Goal: Task Accomplishment & Management: Complete application form

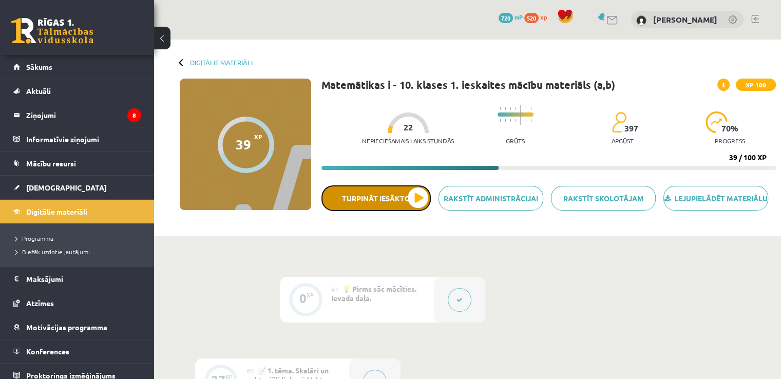
click at [369, 211] on button "Turpināt iesākto" at bounding box center [375, 198] width 109 height 26
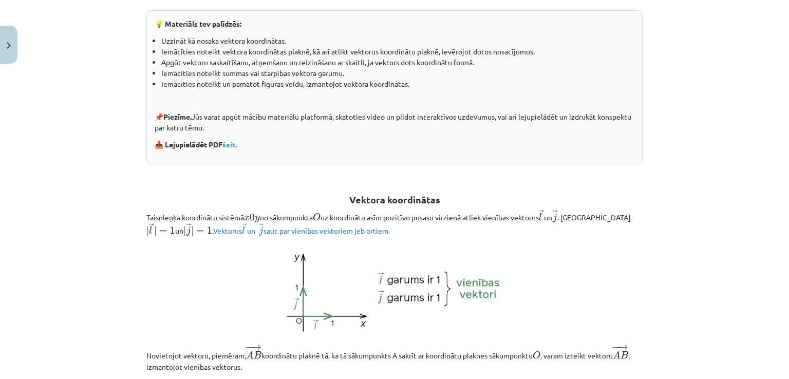
scroll to position [227, 0]
click at [231, 140] on link "šeit." at bounding box center [229, 142] width 14 height 9
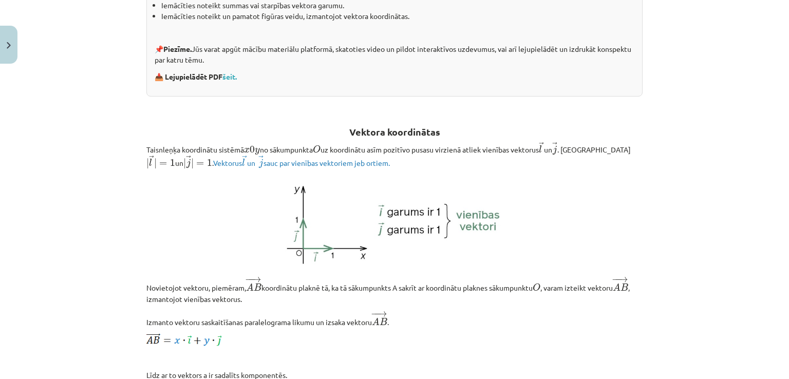
scroll to position [297, 0]
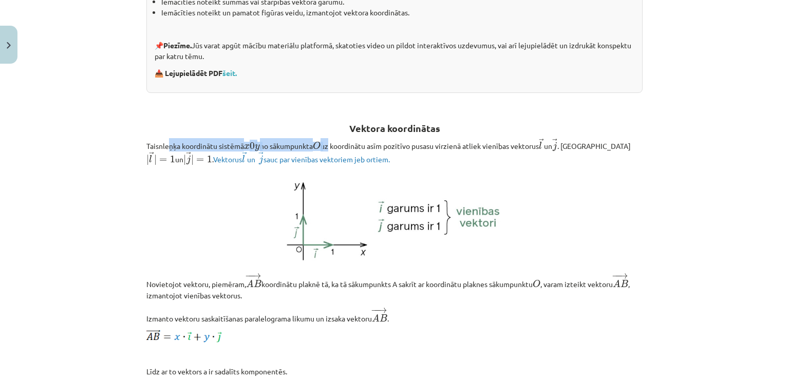
drag, startPoint x: 164, startPoint y: 143, endPoint x: 329, endPoint y: 137, distance: 164.9
click at [329, 138] on p "Taisnleņķa koordinātu sistēmā x 0 y x 0 y no sākumpunkta O O uz koordinātu asīm…" at bounding box center [394, 152] width 496 height 28
click at [405, 190] on img at bounding box center [394, 219] width 229 height 94
click at [409, 119] on h2 "Vektora koordinātas" at bounding box center [394, 122] width 496 height 25
click at [298, 248] on img at bounding box center [394, 219] width 229 height 94
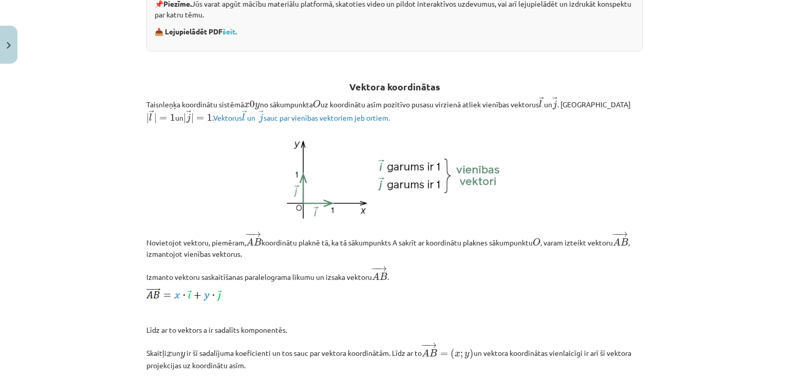
scroll to position [339, 0]
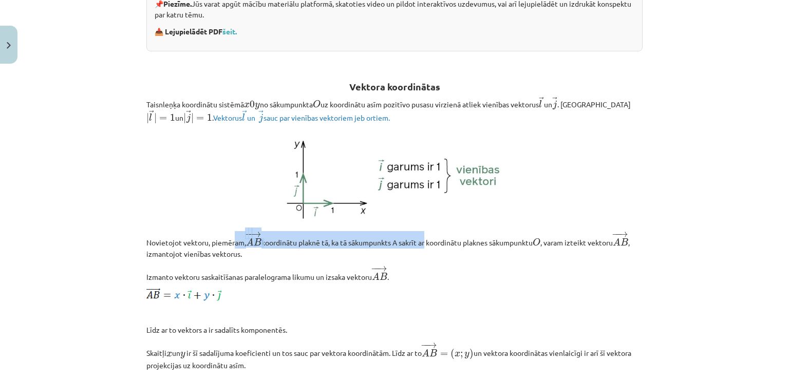
drag, startPoint x: 232, startPoint y: 242, endPoint x: 425, endPoint y: 241, distance: 193.5
click at [425, 241] on p "Novietojot vektoru, piemēram, − − → A B A B → koordinātu plaknē tā, ka tā sākum…" at bounding box center [394, 245] width 496 height 28
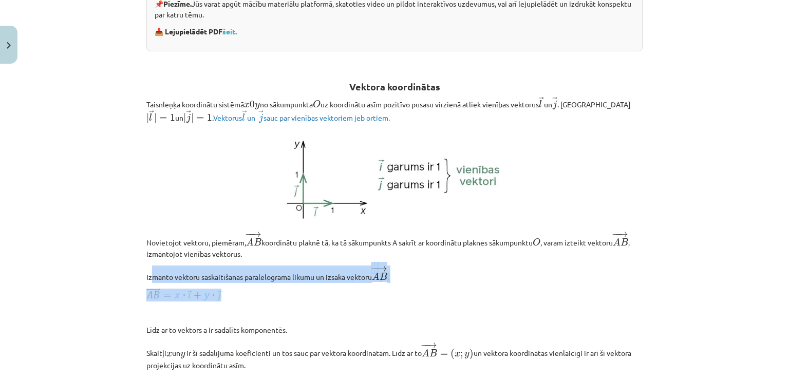
drag, startPoint x: 146, startPoint y: 281, endPoint x: 329, endPoint y: 296, distance: 183.4
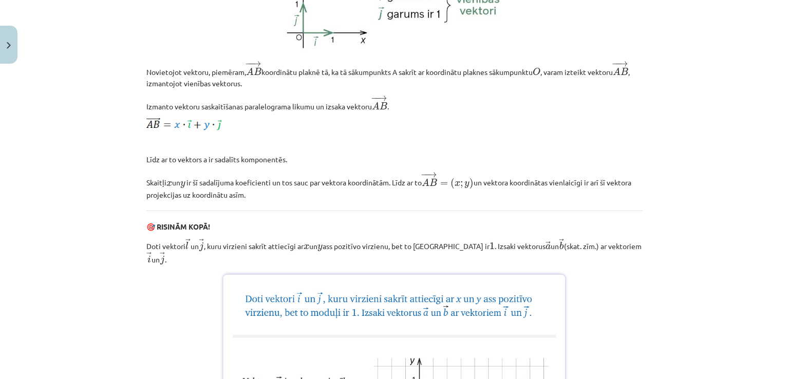
scroll to position [507, 0]
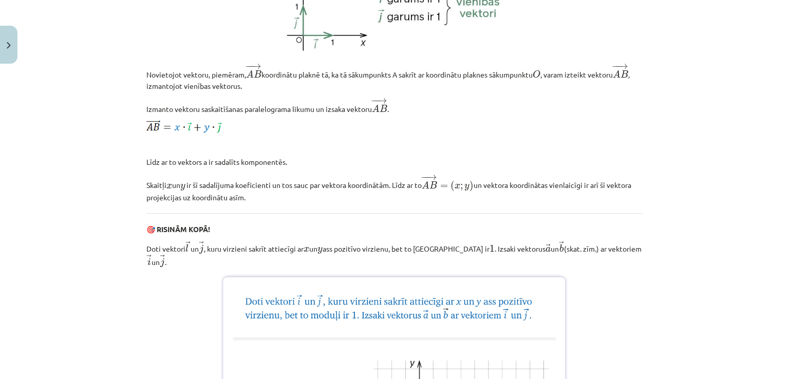
click at [633, 259] on p "Doti vektori → l l → un → j j → , kuru virzieni sakrīt attiecīgi ar x x un y y …" at bounding box center [394, 254] width 496 height 27
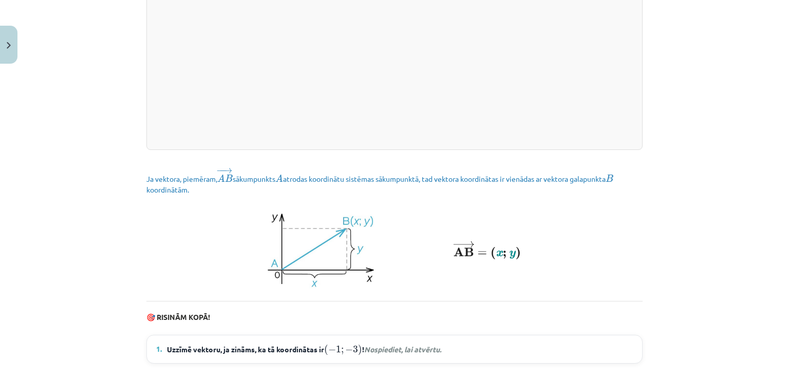
scroll to position [1269, 0]
drag, startPoint x: 149, startPoint y: 191, endPoint x: 300, endPoint y: 178, distance: 151.1
click at [300, 178] on p "Ja vektora, piemēram, − − → A B A B → sākumpunkts A A atrodas koordinātu sistēm…" at bounding box center [394, 181] width 496 height 28
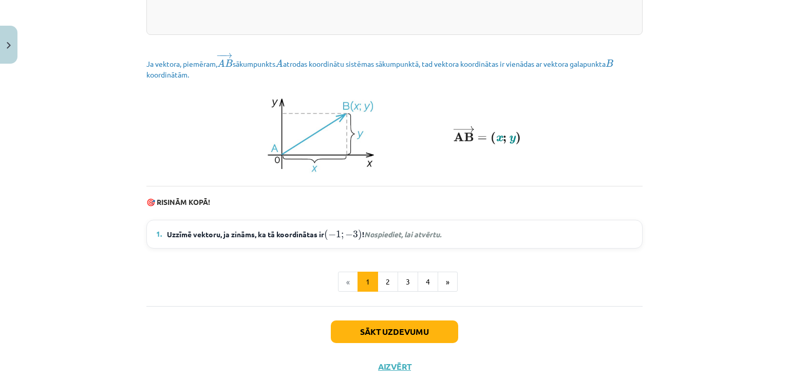
scroll to position [1426, 0]
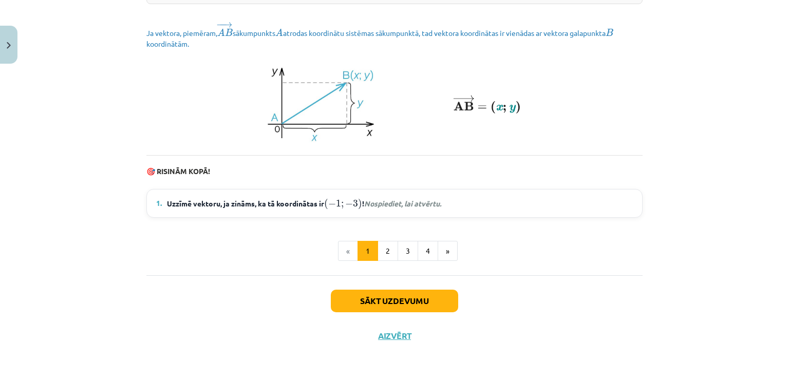
click at [424, 208] on span "Uzzīmē vektoru, ja zināms, ka tā koordinātas ir ( − 1 ; − 3 ) ( − 1 ; − 3 ) ! N…" at bounding box center [304, 203] width 274 height 13
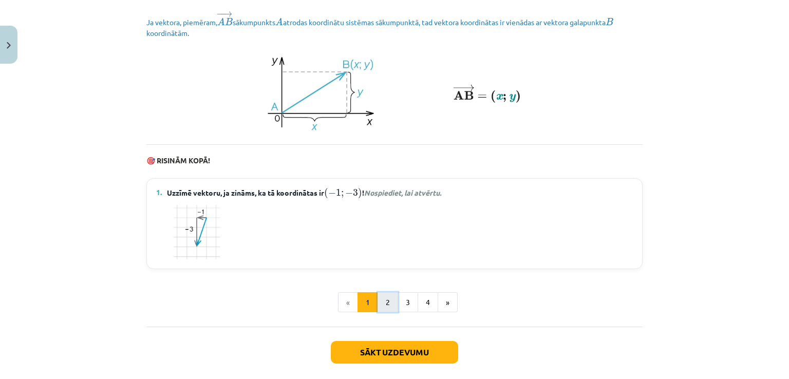
click at [389, 313] on button "2" at bounding box center [387, 302] width 21 height 21
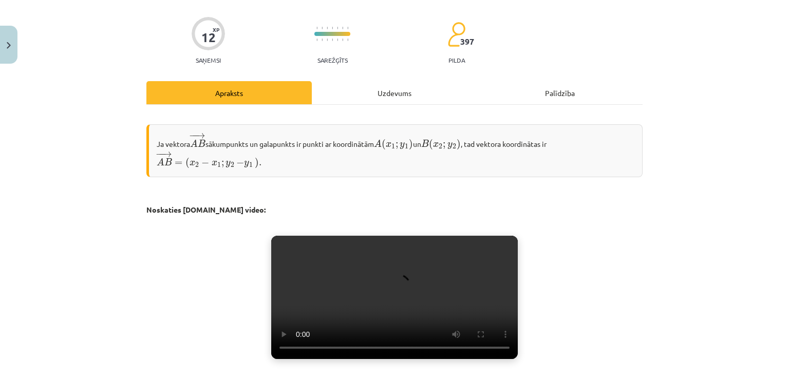
scroll to position [71, 0]
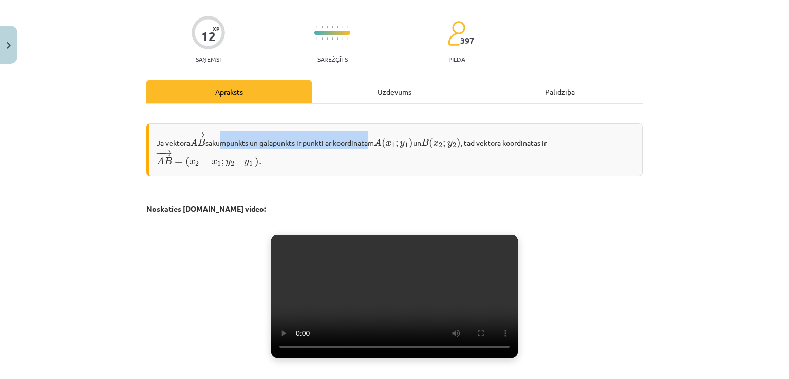
drag, startPoint x: 216, startPoint y: 143, endPoint x: 366, endPoint y: 131, distance: 150.4
click at [366, 131] on div "Ja vektora − − → A B A B → sākumpunkts un galapunkts ir punkti ar koordinātām A…" at bounding box center [394, 149] width 496 height 53
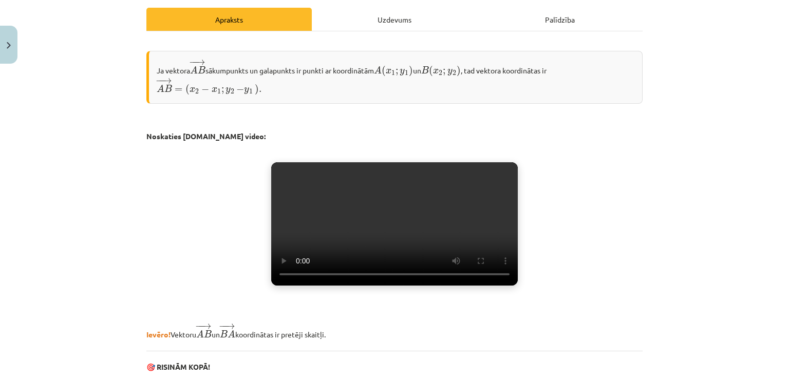
scroll to position [144, 0]
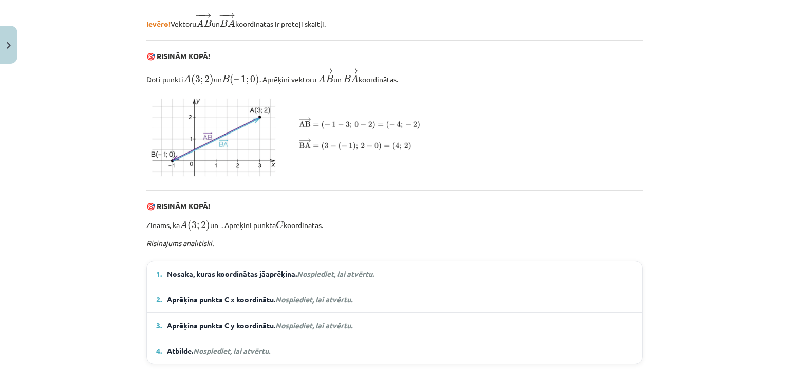
scroll to position [455, 0]
click at [347, 277] on em "Nospiediet, lai atvērtu." at bounding box center [335, 272] width 77 height 9
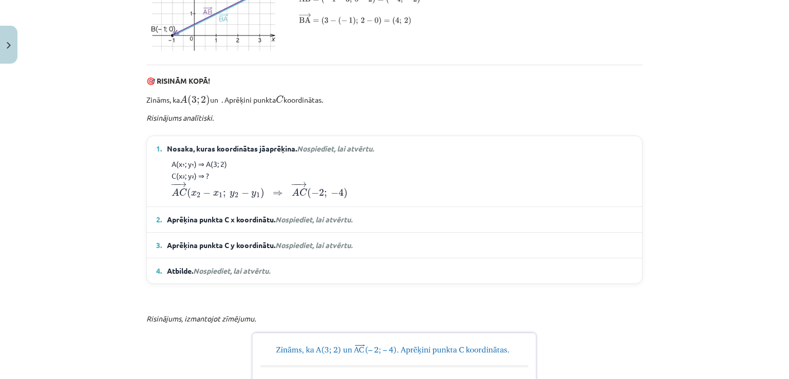
scroll to position [579, 0]
click at [313, 224] on em "Nospiediet, lai atvērtu." at bounding box center [313, 219] width 77 height 9
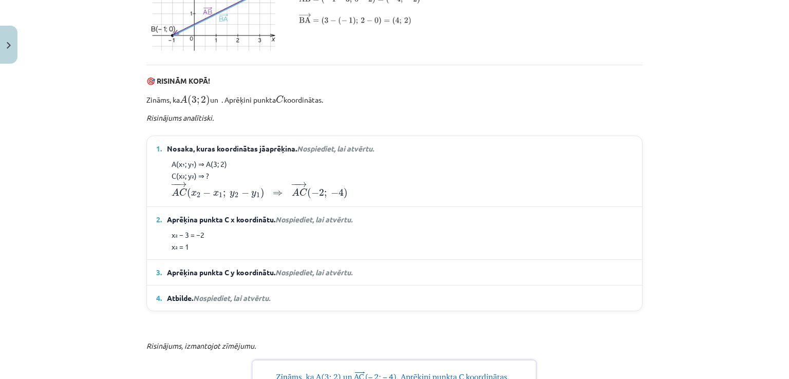
click at [316, 277] on span "Nospiediet, lai atvērtu." at bounding box center [313, 271] width 77 height 9
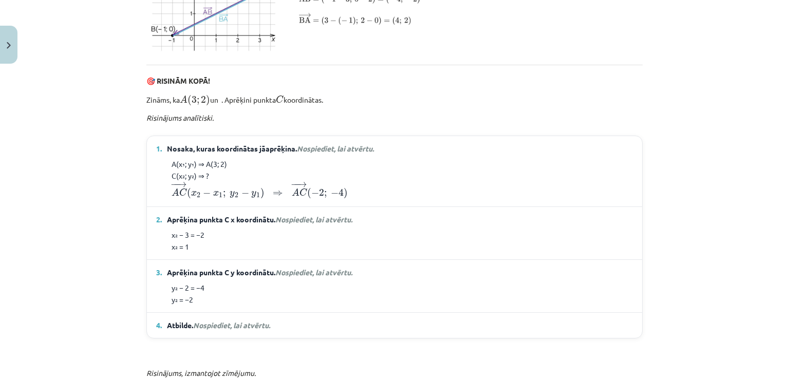
click at [220, 330] on span "Nospiediet, lai atvērtu." at bounding box center [231, 324] width 77 height 9
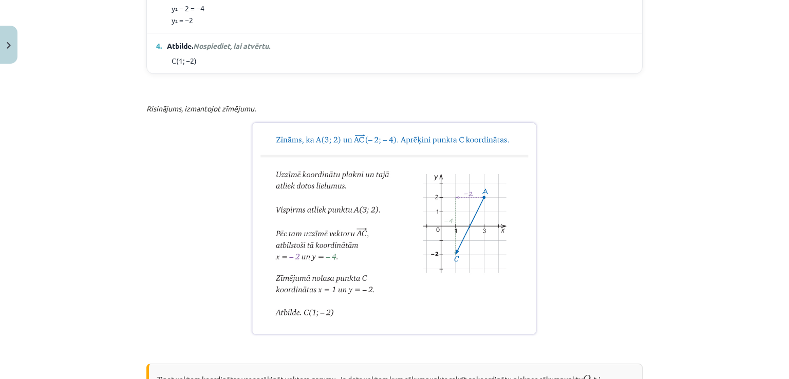
scroll to position [862, 0]
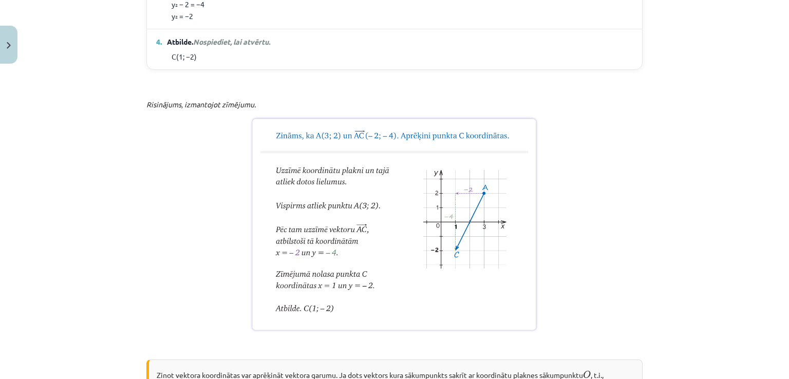
click at [271, 204] on img at bounding box center [394, 224] width 289 height 216
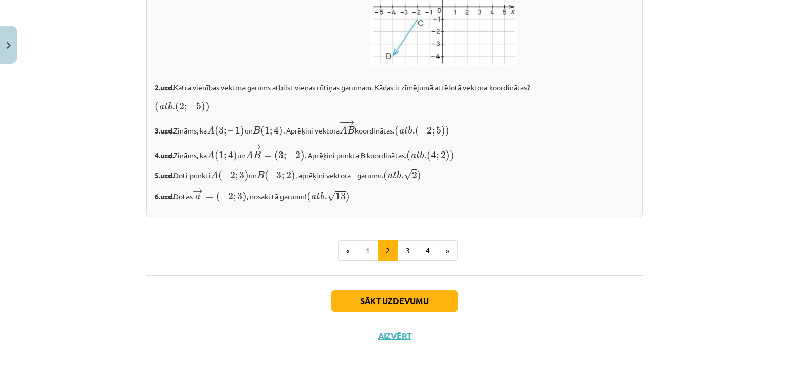
scroll to position [1885, 0]
click at [417, 252] on button "4" at bounding box center [427, 250] width 21 height 21
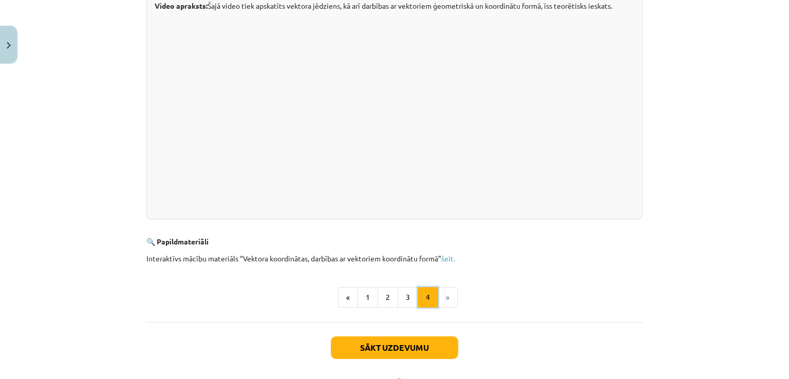
scroll to position [282, 0]
click at [408, 298] on button "3" at bounding box center [407, 297] width 21 height 21
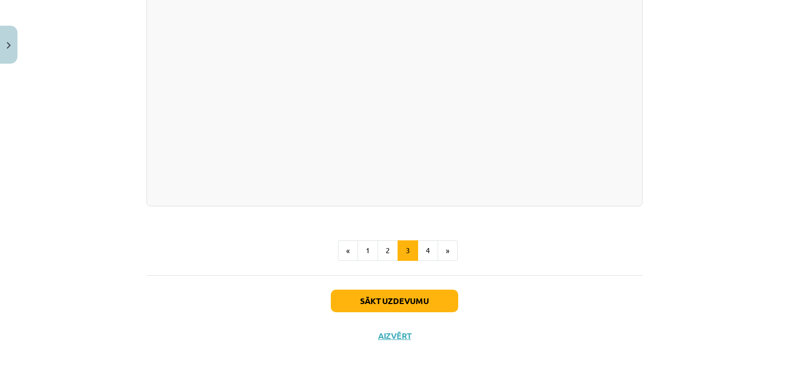
scroll to position [1969, 0]
click at [424, 261] on button "4" at bounding box center [427, 250] width 21 height 21
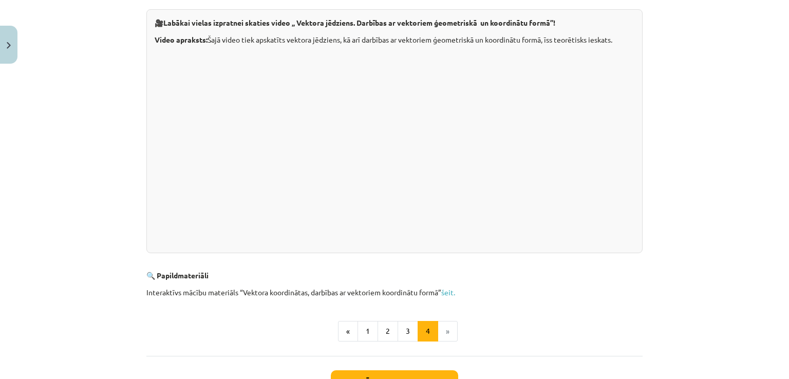
scroll to position [248, 0]
click at [392, 371] on button "Sākt uzdevumu" at bounding box center [394, 381] width 127 height 23
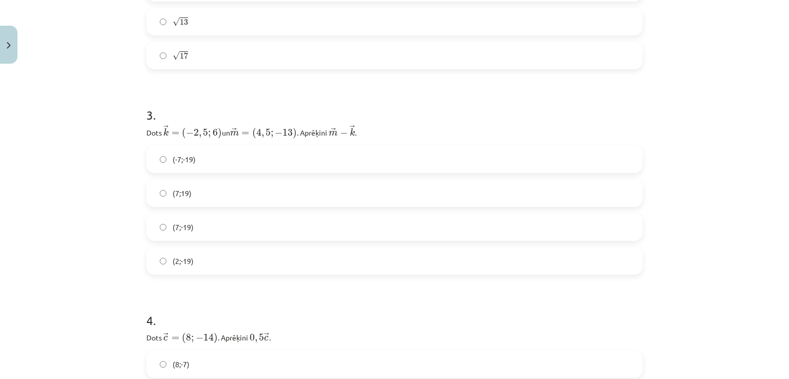
scroll to position [702, 0]
click at [244, 164] on label "(-7;-19)" at bounding box center [394, 159] width 494 height 26
click at [396, 137] on p "Dots ﻿ → k = ( − 2 , 5 ; 6 ) k → = ( − 2 , 5 ; 6 ) un ﻿﻿ → m = ( 4 , 5 ; − 13 )…" at bounding box center [394, 131] width 496 height 14
click at [390, 129] on p "Dots ﻿ → k = ( − 2 , 5 ; 6 ) k → = ( − 2 , 5 ; 6 ) un ﻿﻿ → m = ( 4 , 5 ; − 13 )…" at bounding box center [394, 131] width 496 height 14
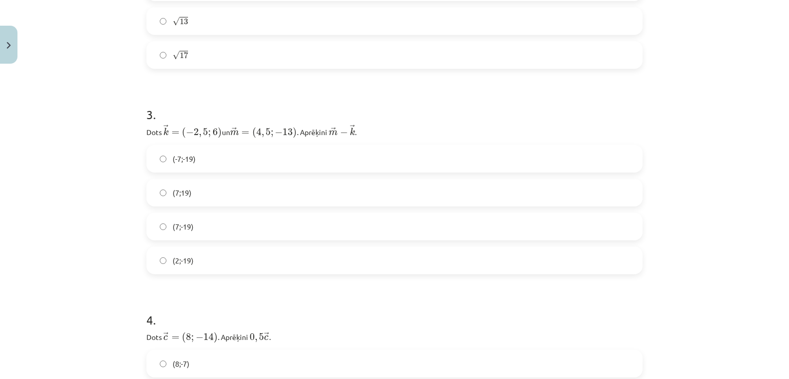
click at [390, 129] on p "Dots ﻿ → k = ( − 2 , 5 ; 6 ) k → = ( − 2 , 5 ; 6 ) un ﻿﻿ → m = ( 4 , 5 ; − 13 )…" at bounding box center [394, 131] width 496 height 14
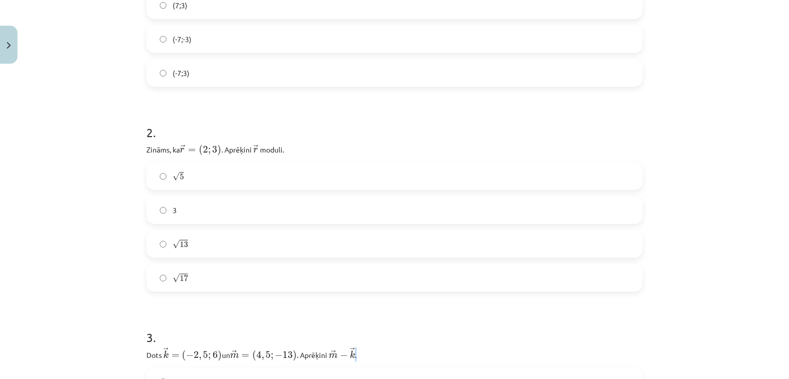
scroll to position [484, 0]
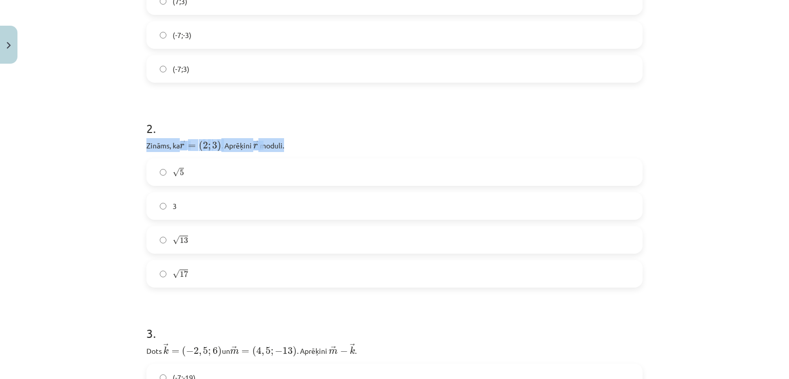
drag, startPoint x: 143, startPoint y: 142, endPoint x: 288, endPoint y: 141, distance: 144.8
click at [288, 141] on p "Zināms, ka ﻿ → r = ( 2 ; 3 ) r → = ( 2 ; 3 ) . Aprēķini ﻿ → r r → ﻿ moduli." at bounding box center [394, 145] width 496 height 14
copy p "Zināms, ka ﻿ → r = ( 2 ; 3 ) r → = ( 2 ; 3 ) . Aprēķini ﻿ → r r → ﻿ moduli."
click at [259, 239] on label "√ 13 13" at bounding box center [394, 240] width 494 height 26
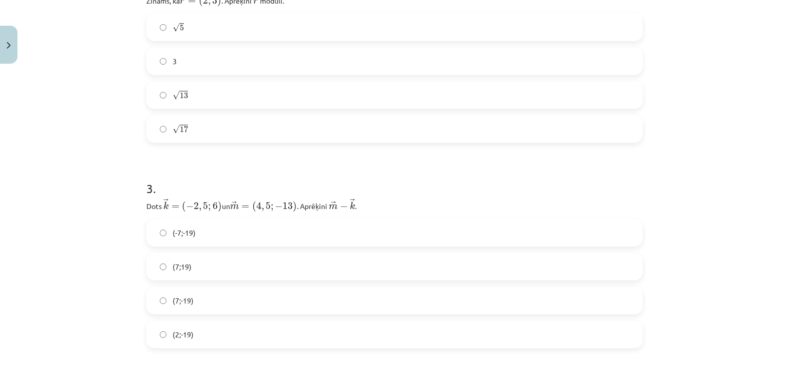
scroll to position [629, 0]
drag, startPoint x: 138, startPoint y: 204, endPoint x: 371, endPoint y: 204, distance: 233.6
copy p "Dots ﻿ → k = ( − 2 , 5 ; 6 ) k → = ( − 2 , 5 ; 6 ) un ﻿﻿ → m = ( 4 , 5 ; − 13 )…"
click at [216, 299] on label "(7;-19)" at bounding box center [394, 299] width 494 height 26
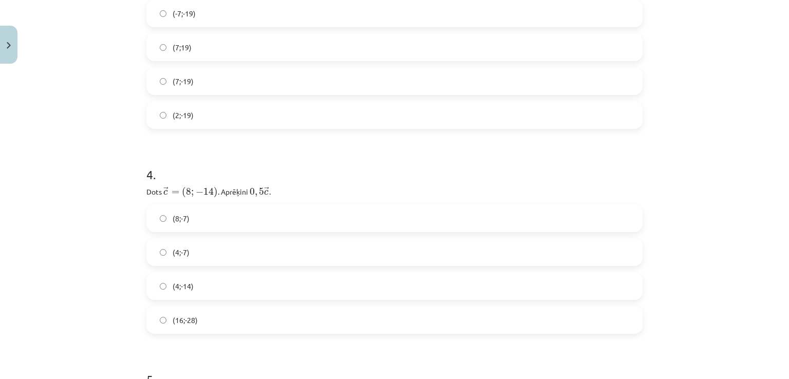
scroll to position [847, 0]
drag, startPoint x: 143, startPoint y: 191, endPoint x: 267, endPoint y: 186, distance: 124.3
click at [267, 186] on p "Dots ﻿ → c = ( 8 ; − 14 ) c → = ( 8 ; − 14 ) ﻿. Aprēķini ﻿ 0 , 5 → c 0 , 5 c → ." at bounding box center [394, 192] width 496 height 14
copy p "Dots ﻿ → c = ( 8 ; − 14 ) c → = ( 8 ; − 14 ) ﻿. Aprēķini ﻿ 0 , 5 → c 0 , 5 c → ."
click at [216, 249] on label "(4;-7)" at bounding box center [394, 253] width 494 height 26
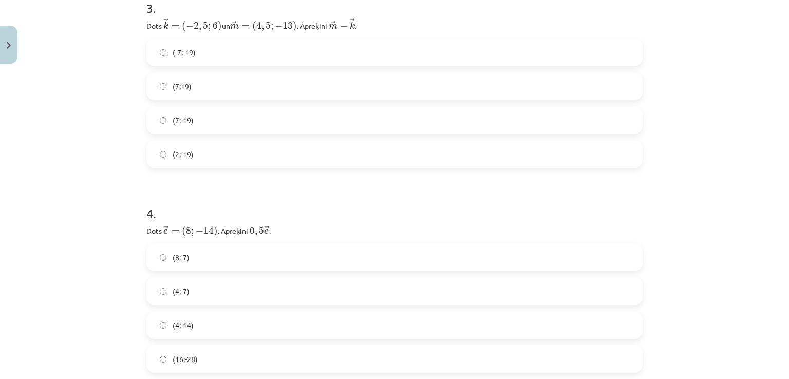
scroll to position [803, 0]
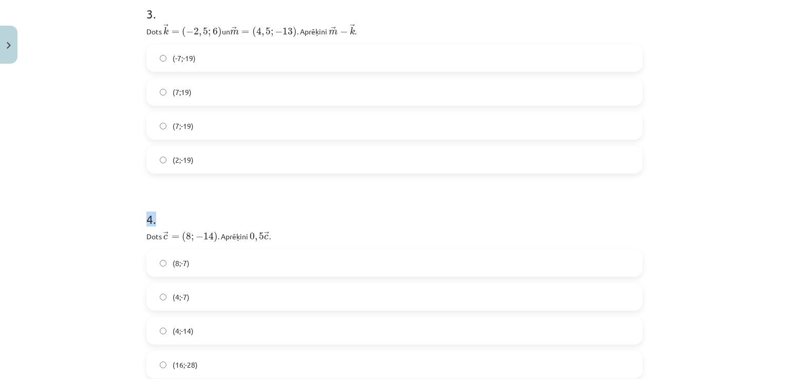
click at [705, 146] on div "Mācību tēma: Matemātikas i - 10. klases 1. ieskaites mācību materiāls (a,b) #8 …" at bounding box center [394, 189] width 789 height 379
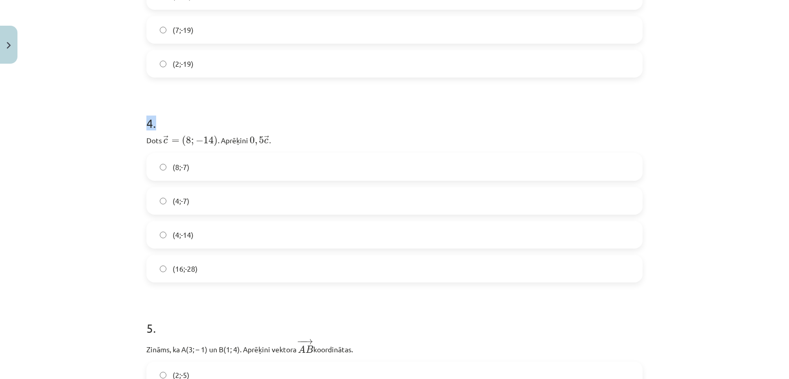
scroll to position [898, 0]
click at [705, 146] on div "Mācību tēma: Matemātikas i - 10. klases 1. ieskaites mācību materiāls (a,b) #8 …" at bounding box center [394, 189] width 789 height 379
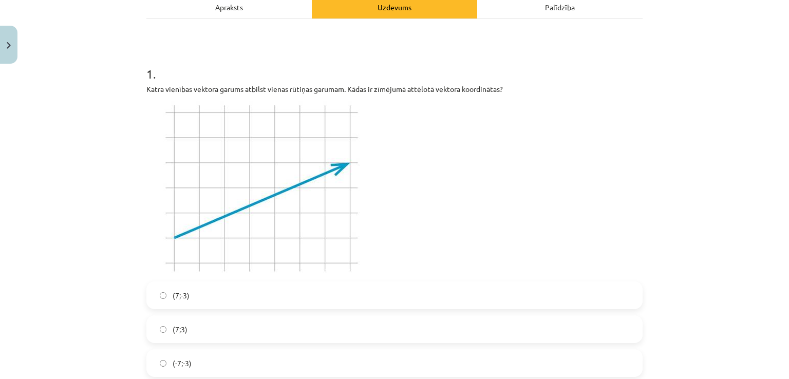
scroll to position [0, 0]
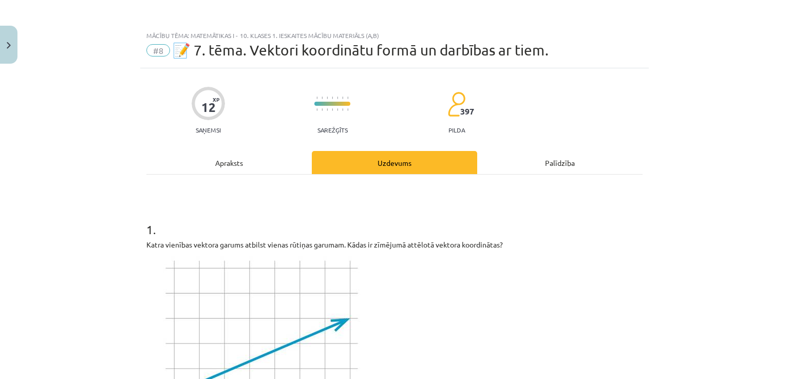
click at [217, 166] on div "Apraksts" at bounding box center [228, 162] width 165 height 23
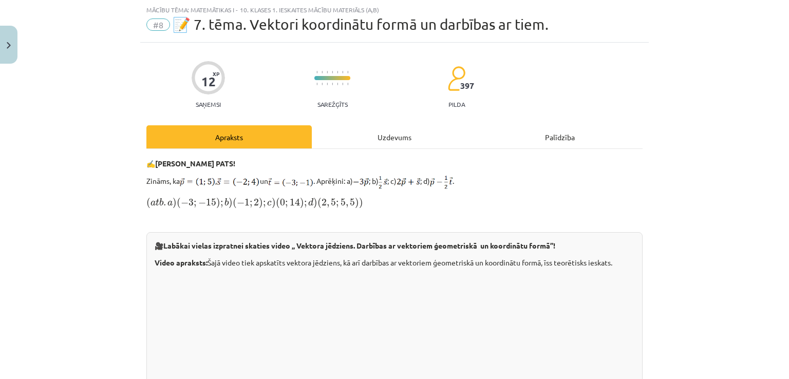
scroll to position [328, 0]
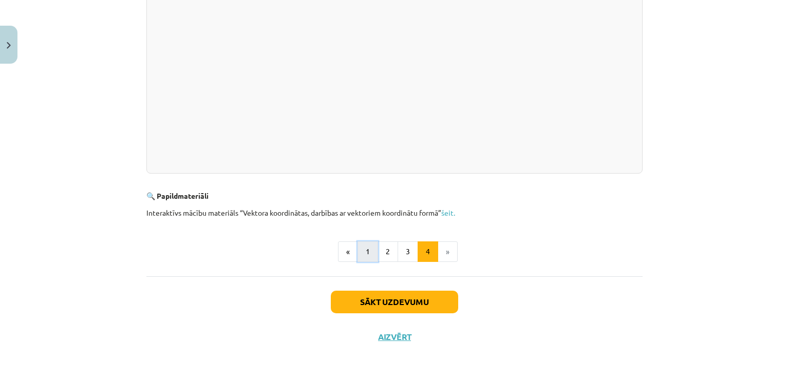
click at [360, 247] on button "1" at bounding box center [367, 251] width 21 height 21
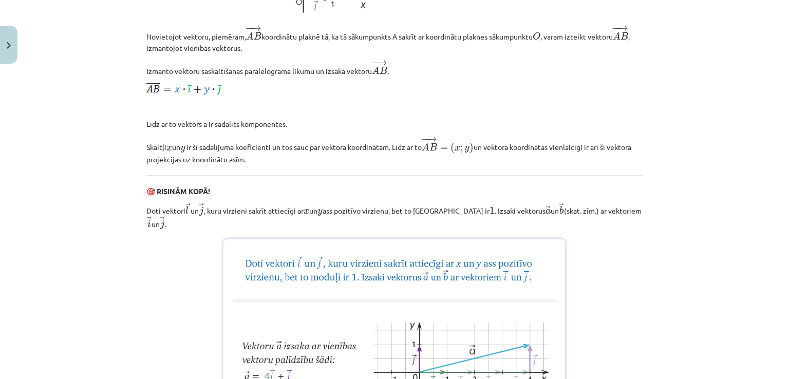
scroll to position [0, 0]
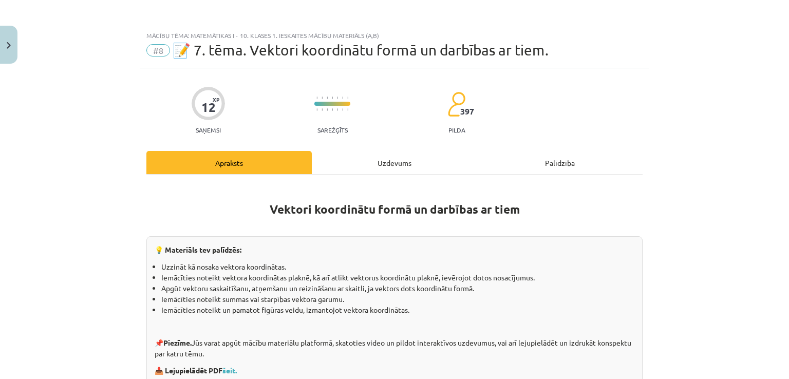
click at [382, 155] on div "Uzdevums" at bounding box center [394, 162] width 165 height 23
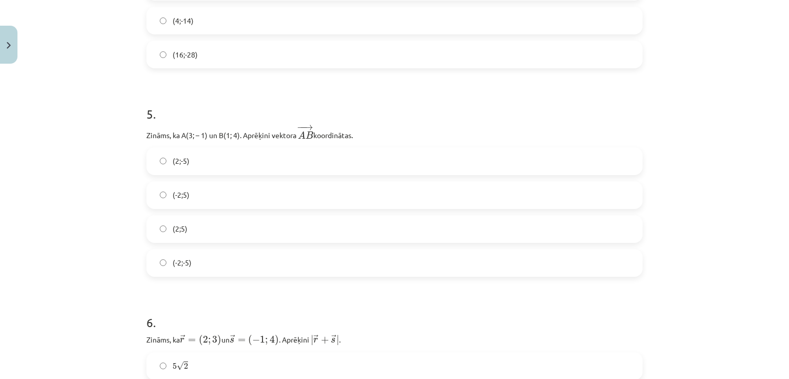
scroll to position [1110, 0]
drag, startPoint x: 140, startPoint y: 134, endPoint x: 357, endPoint y: 134, distance: 216.6
copy p "Zināms, ka A(3; – 1) un B(1; 4). Aprēķini vektora ﻿ − − → A B A B → ﻿ koordināt…"
click at [201, 194] on label "(-2;5)" at bounding box center [394, 198] width 494 height 26
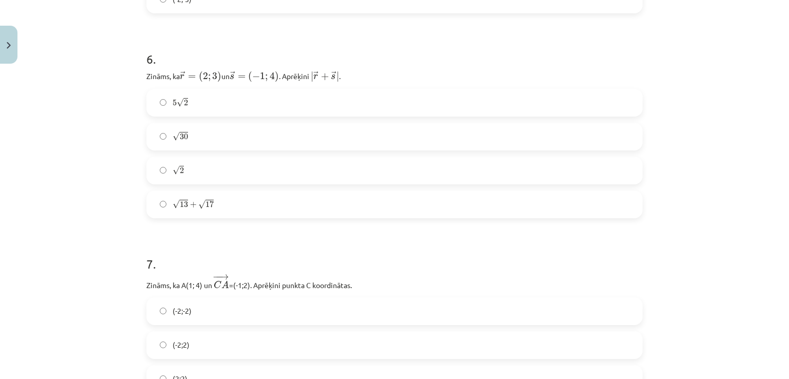
scroll to position [1377, 0]
drag, startPoint x: 141, startPoint y: 70, endPoint x: 349, endPoint y: 73, distance: 208.5
click at [349, 73] on div "12 XP Saņemsi Sarežģīts 397 pilda Apraksts Uzdevums Palīdzība 1 . Katra vienība…" at bounding box center [394, 385] width 508 height 3389
copy p "Zināms, ka ﻿ → r = ( 2 ; 3 ) r → = ( 2 ; 3 ) un ﻿ → s = ( − 1 ; 4 ) s → = ( − 1…"
click at [199, 44] on h1 "6 ." at bounding box center [394, 49] width 496 height 32
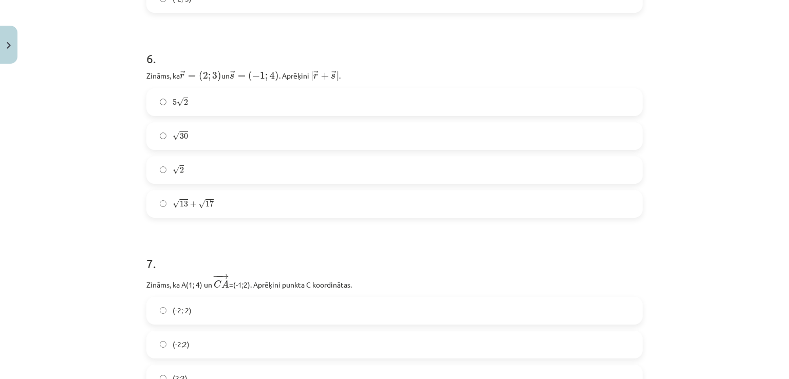
click at [283, 103] on label "5 √ 2 5 2" at bounding box center [394, 102] width 494 height 26
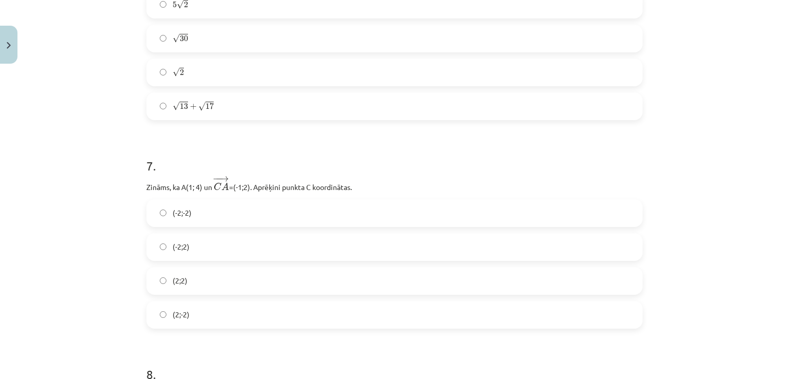
scroll to position [1485, 0]
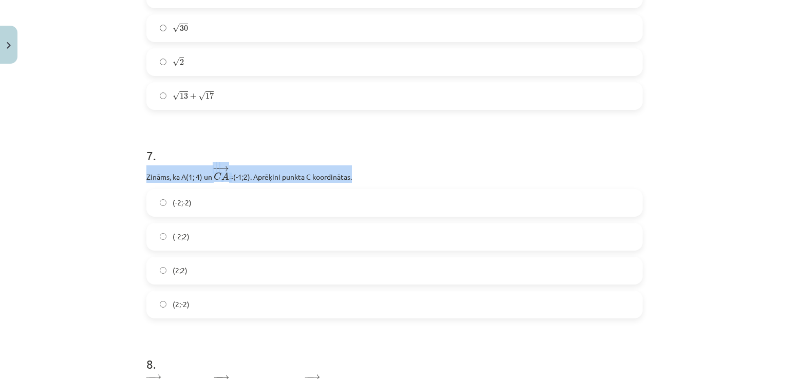
drag, startPoint x: 140, startPoint y: 172, endPoint x: 360, endPoint y: 176, distance: 220.3
click at [360, 176] on div "12 XP Saņemsi Sarežģīts 397 pilda Apraksts Uzdevums Palīdzība 1 . Katra vienība…" at bounding box center [394, 278] width 508 height 3389
copy p "Zināms, ka A(1; 4) un ﻿ − − → C A C A → =(-1;2)﻿. Aprēķini punkta C koordinātas."
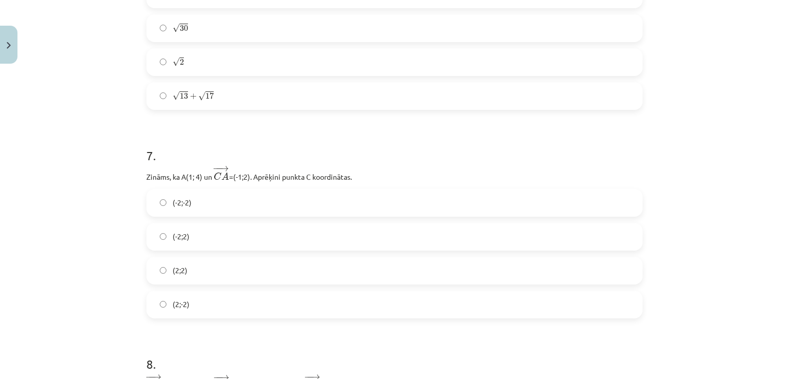
click at [207, 266] on label "(2;2)" at bounding box center [394, 271] width 494 height 26
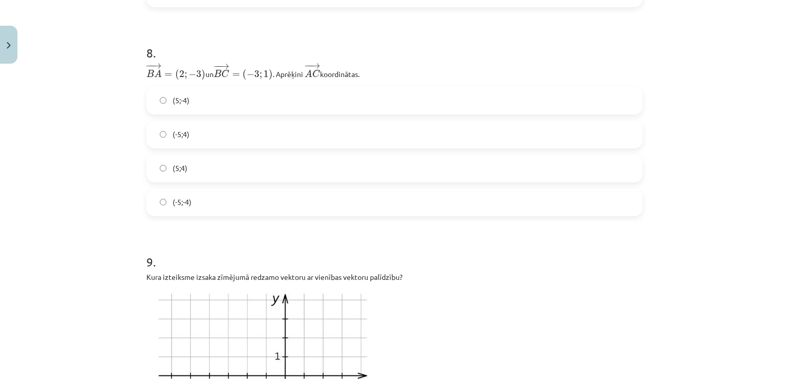
scroll to position [1795, 0]
drag, startPoint x: 144, startPoint y: 72, endPoint x: 379, endPoint y: 71, distance: 235.1
click at [379, 71] on p "− − → B A = ( 2 ; − 3 ) B A → = ( 2 ; − 3 ) un ﻿ − − → B C = ( − 3 ; 1 ) B C → …" at bounding box center [394, 73] width 496 height 18
copy p "B A = ( 2 ; − 3 ) B A → = ( 2 ; − 3 ) un ﻿ − − → B C = ( − 3 ; 1 ) B C → = ( − …"
click at [415, 47] on h1 "8 ." at bounding box center [394, 45] width 496 height 32
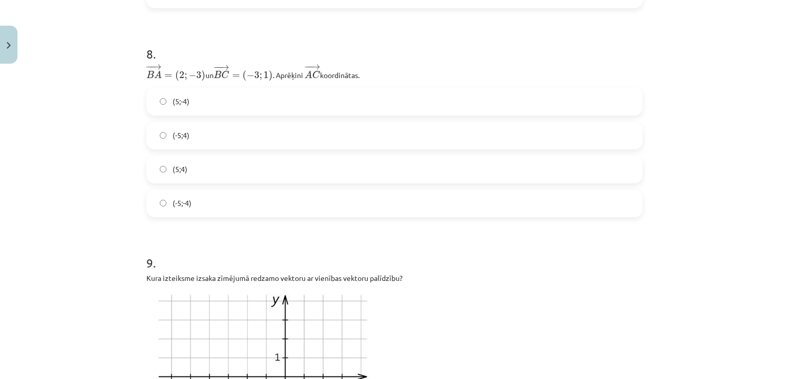
drag, startPoint x: 361, startPoint y: 75, endPoint x: 129, endPoint y: 63, distance: 232.4
click at [129, 63] on div "Mācību tēma: Matemātikas i - 10. klases 1. ieskaites mācību materiāls (a,b) #8 …" at bounding box center [394, 189] width 789 height 379
copy p "− − → B A = ( 2 ; − 3 ) B A → = ( 2 ; − 3 ) un ﻿ − − → B C = ( − 3 ; 1 ) B C → …"
click at [218, 127] on label "(-5;4)" at bounding box center [394, 136] width 494 height 26
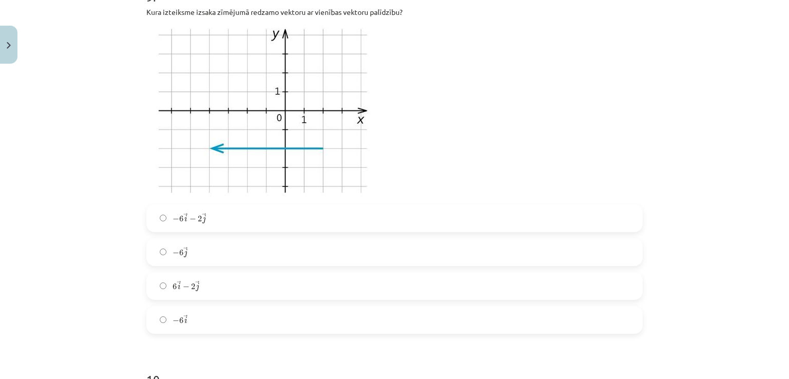
scroll to position [2060, 0]
click at [300, 216] on label "− 6 → i − 2 → j − 6 i → − 2 j →" at bounding box center [394, 219] width 494 height 26
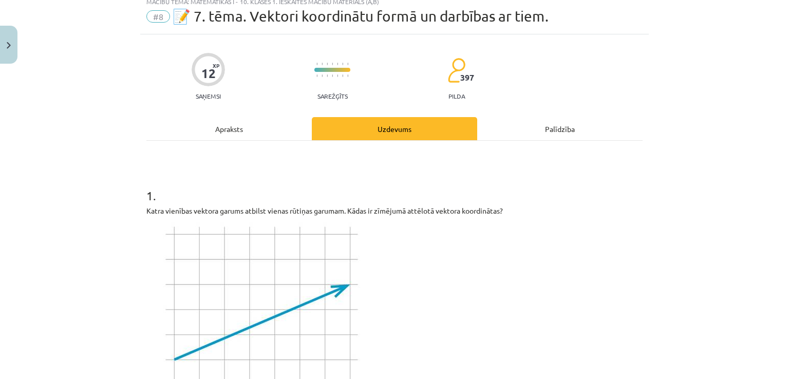
scroll to position [0, 0]
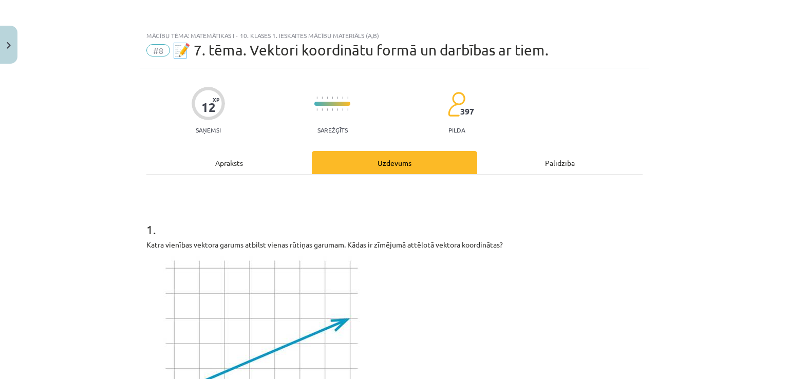
click at [197, 248] on p "Katra vienības vektora garums atbilst vienas rūtiņas garumam. Kādas ir zīmējumā…" at bounding box center [394, 244] width 496 height 11
click at [243, 155] on div "Apraksts" at bounding box center [228, 162] width 165 height 23
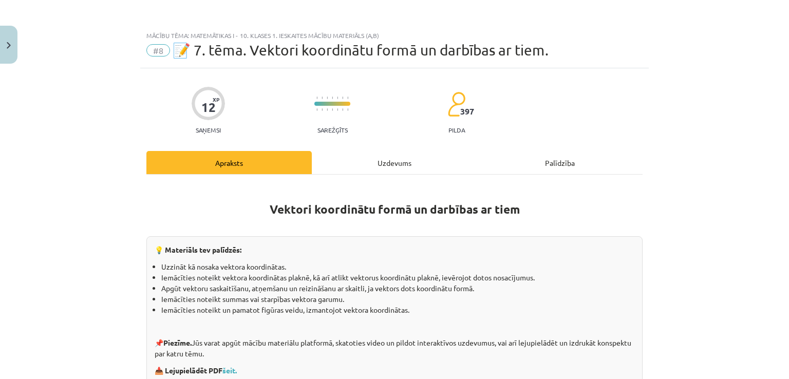
click at [376, 162] on div "Uzdevums" at bounding box center [394, 162] width 165 height 23
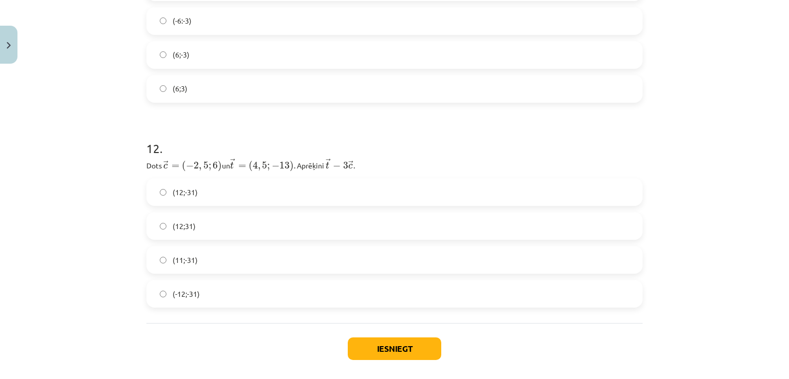
scroll to position [3056, 0]
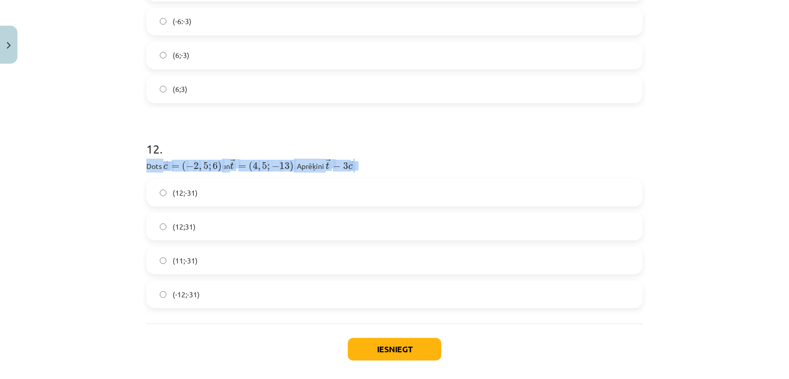
drag, startPoint x: 141, startPoint y: 166, endPoint x: 372, endPoint y: 166, distance: 231.0
copy p "Dots ﻿﻿ → c = ( − 2 , 5 ; 6 ) c → = ( − 2 , 5 ; 6 ) ﻿ un ﻿ → t = ( 4 , 5 ; − 13…"
click at [201, 193] on label "(12;-31)" at bounding box center [394, 193] width 494 height 26
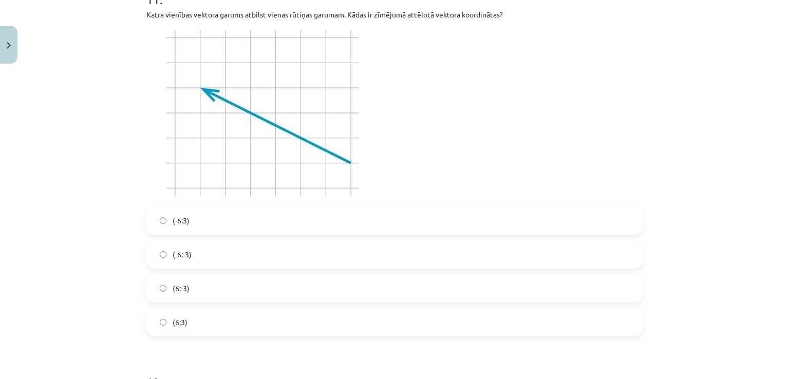
scroll to position [2824, 0]
click at [244, 224] on label "(-6;3)" at bounding box center [394, 220] width 494 height 26
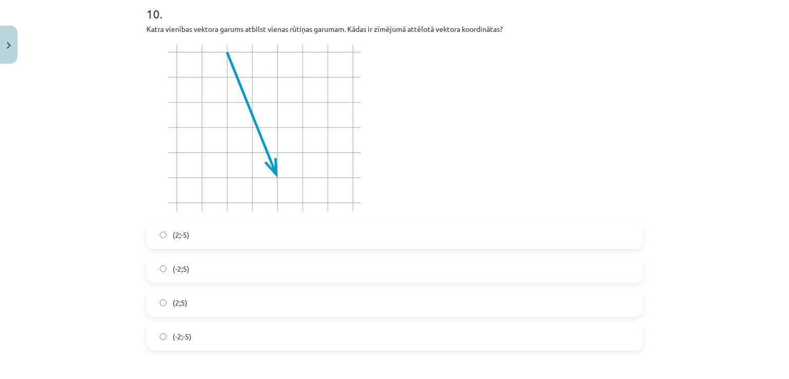
scroll to position [2425, 0]
click at [218, 244] on label "(2;-5)" at bounding box center [394, 237] width 494 height 26
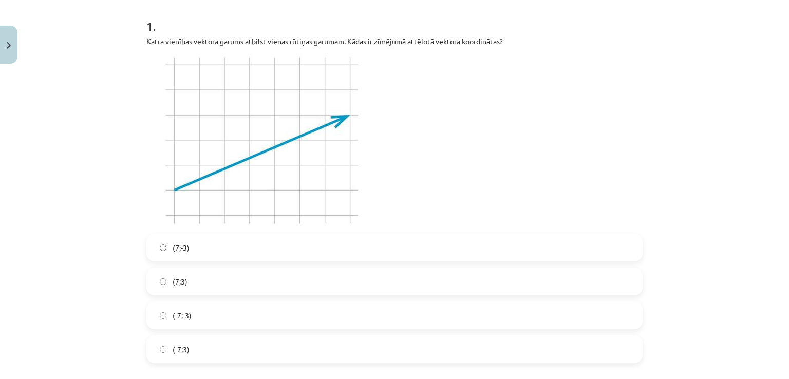
scroll to position [203, 0]
click at [204, 257] on label "(7;-3)" at bounding box center [394, 248] width 494 height 26
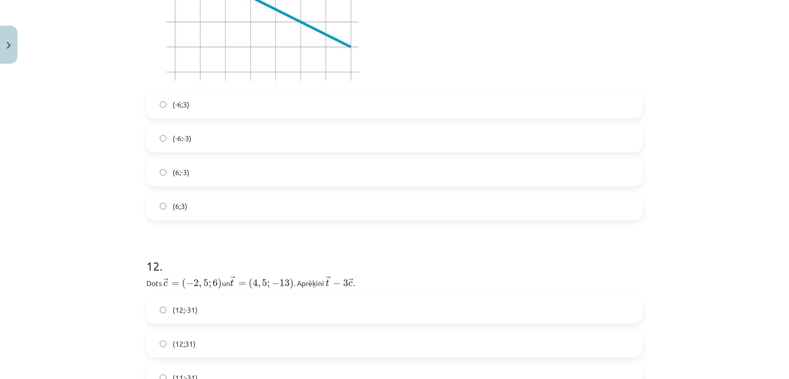
scroll to position [3104, 0]
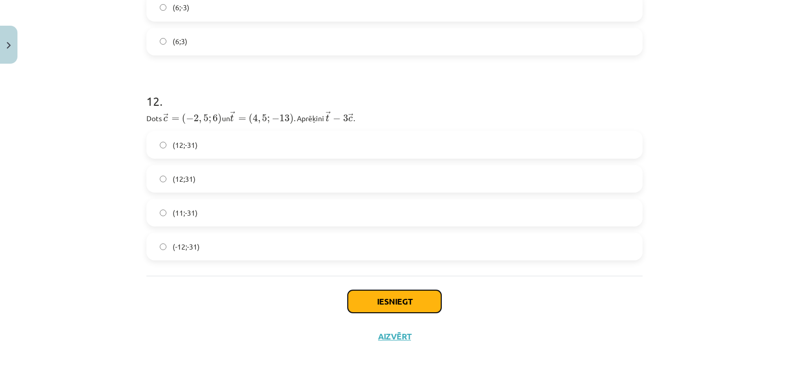
click at [355, 299] on button "Iesniegt" at bounding box center [394, 301] width 93 height 23
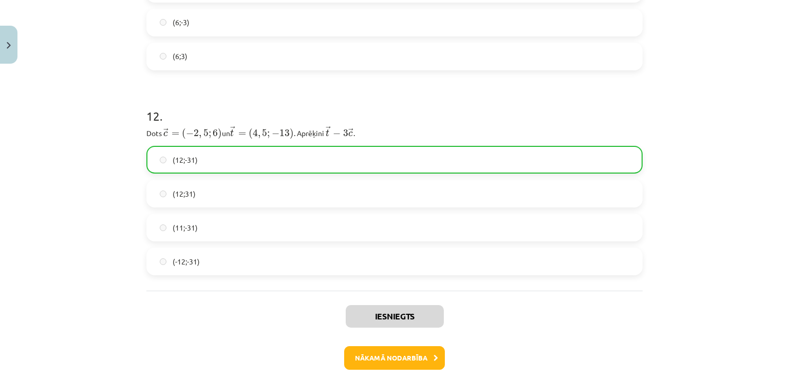
scroll to position [3136, 0]
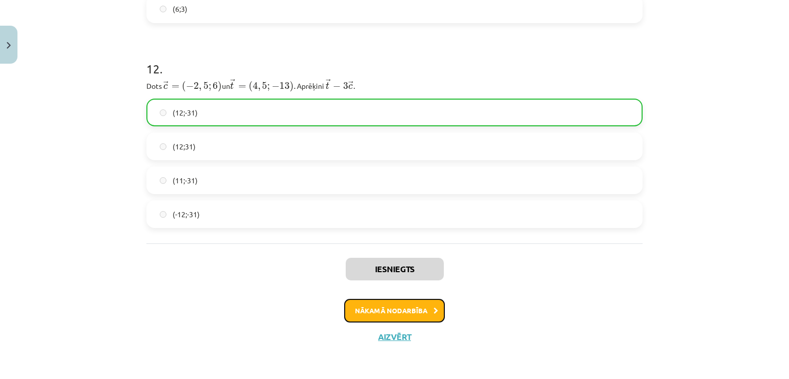
click at [407, 310] on button "Nākamā nodarbība" at bounding box center [394, 311] width 101 height 24
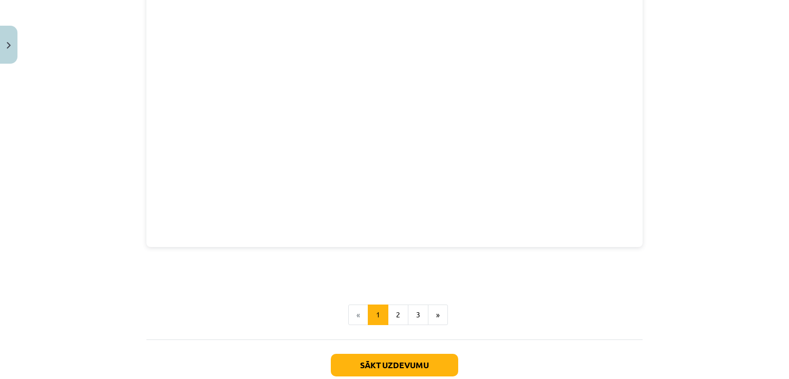
scroll to position [1367, 0]
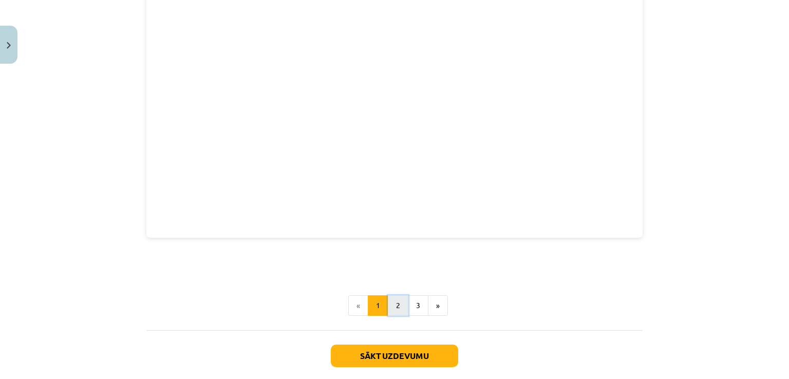
click at [395, 300] on button "2" at bounding box center [398, 305] width 21 height 21
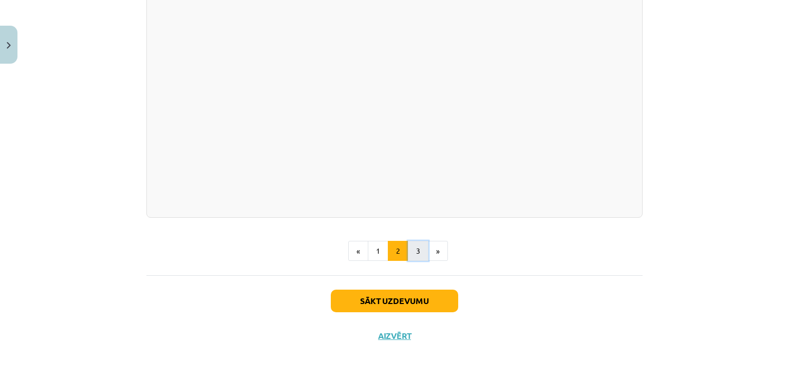
click at [414, 251] on button "3" at bounding box center [418, 251] width 21 height 21
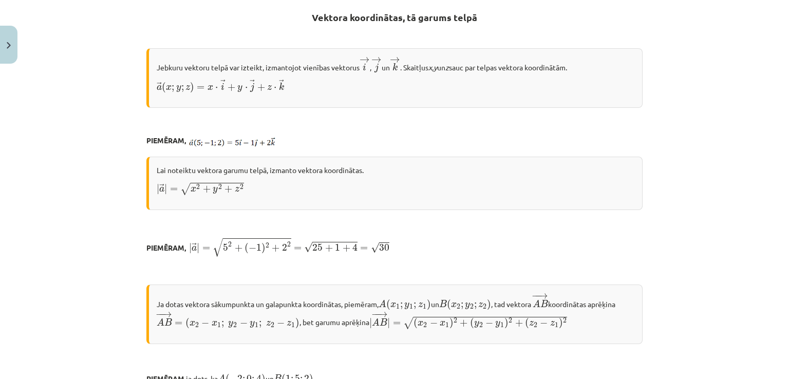
scroll to position [183, 0]
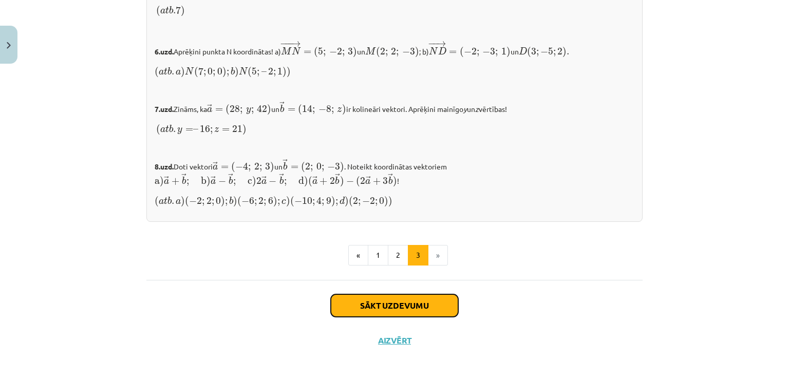
click at [394, 304] on button "Sākt uzdevumu" at bounding box center [394, 305] width 127 height 23
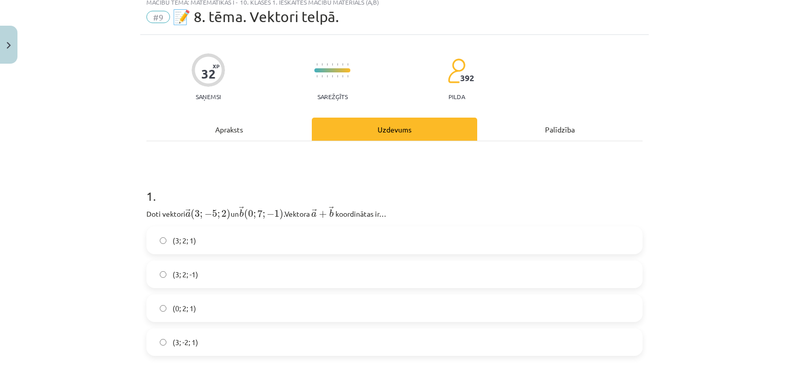
scroll to position [26, 0]
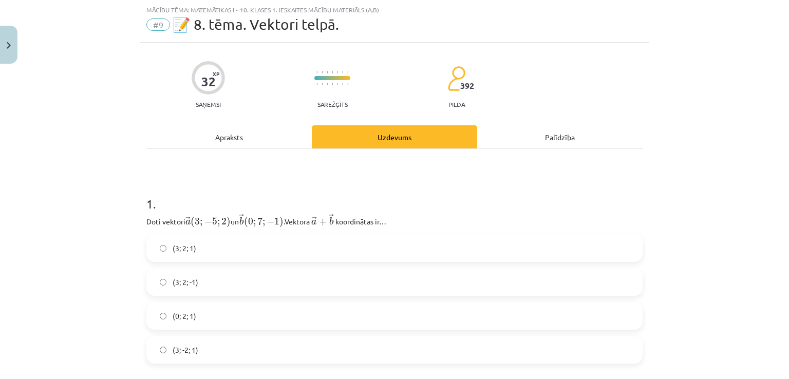
drag, startPoint x: 144, startPoint y: 219, endPoint x: 311, endPoint y: 199, distance: 168.1
click at [311, 199] on div "1 . Doti vektori → a ( 3 ; − 5 ; 2 ) a → ( 3 ; − 5 ; 2 ) ﻿ un → b ( 0 ; 7 ; − 1…" at bounding box center [394, 271] width 496 height 185
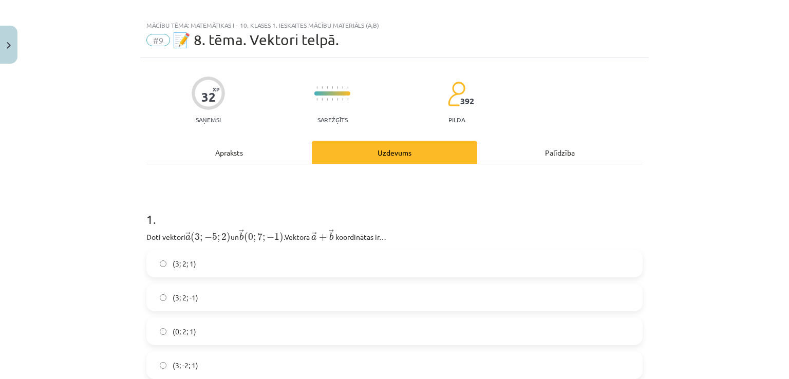
scroll to position [160, 0]
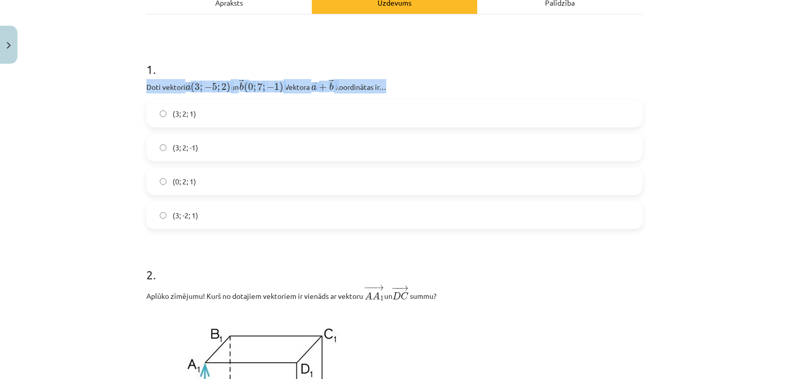
drag, startPoint x: 388, startPoint y: 88, endPoint x: 137, endPoint y: 84, distance: 251.6
copy p "Doti vektori → a ( 3 ; − 5 ; 2 ) a → ( 3 ; − 5 ; 2 ) ﻿ un → b ( 0 ; 7 ; − 1 ) b…"
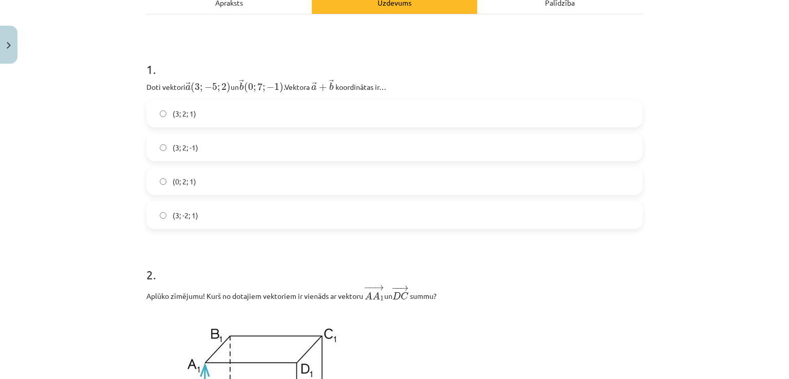
click at [215, 105] on label "(3; 2; 1)" at bounding box center [394, 114] width 494 height 26
click at [328, 62] on h1 "1 ." at bounding box center [394, 60] width 496 height 32
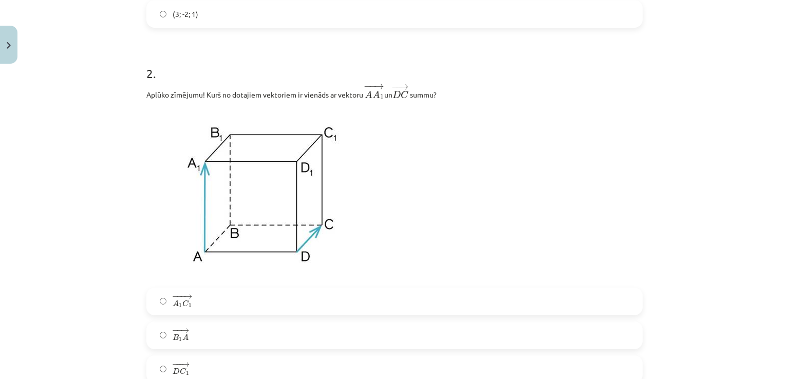
scroll to position [361, 0]
drag, startPoint x: 425, startPoint y: 236, endPoint x: 251, endPoint y: 172, distance: 185.1
click at [251, 172] on p at bounding box center [394, 194] width 496 height 175
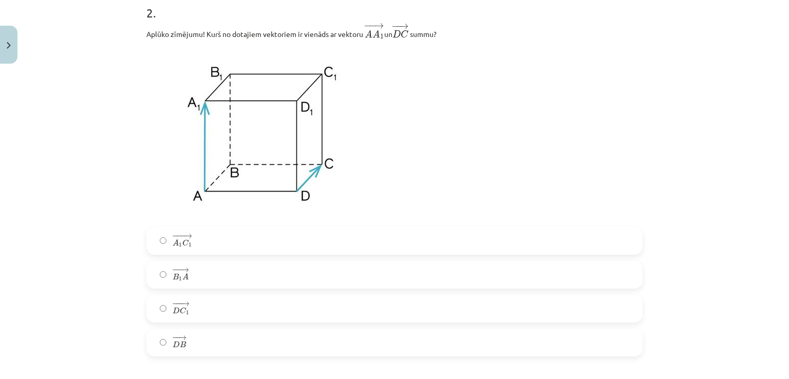
scroll to position [425, 0]
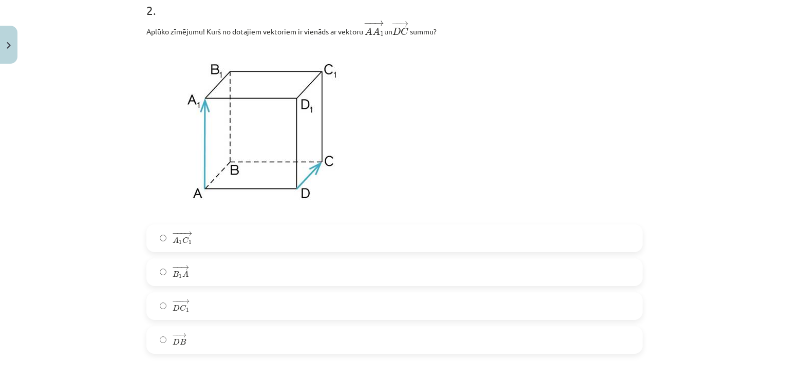
click at [485, 161] on p at bounding box center [394, 131] width 496 height 175
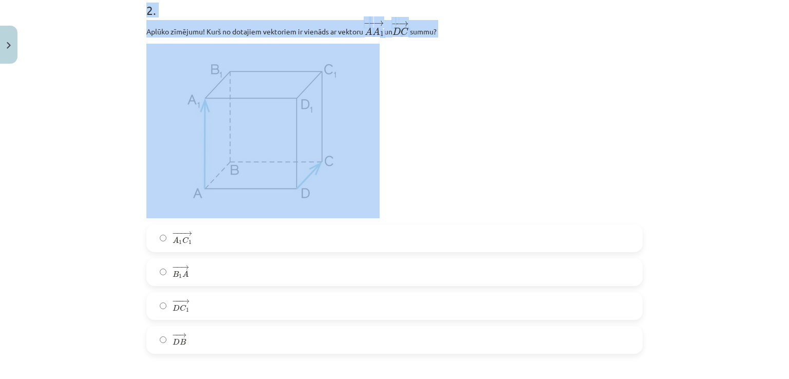
drag, startPoint x: 117, startPoint y: 10, endPoint x: 130, endPoint y: 155, distance: 145.4
click at [130, 155] on div "Mācību tēma: Matemātikas i - 10. klases 1. ieskaites mācību materiāls (a,b) #9 …" at bounding box center [394, 189] width 789 height 379
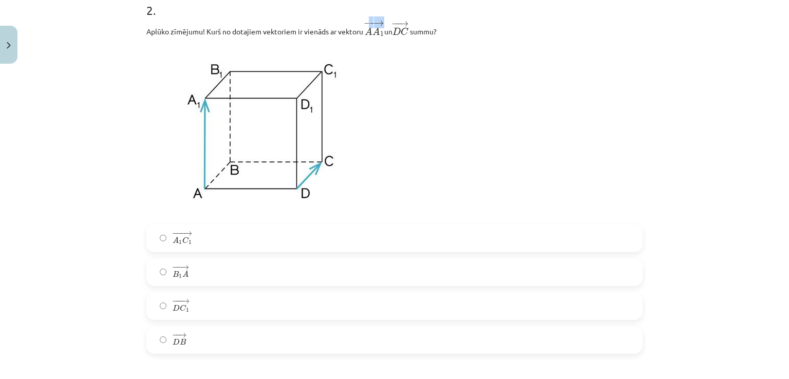
drag, startPoint x: 362, startPoint y: 32, endPoint x: 367, endPoint y: 26, distance: 7.3
click at [367, 27] on span "A" at bounding box center [369, 31] width 8 height 8
drag, startPoint x: 359, startPoint y: 22, endPoint x: 427, endPoint y: 35, distance: 69.2
click at [427, 35] on p "Aplūko zīmējumu! Kurš no dotajiem vektoriem ir vienāds ar vektoru ﻿ − − → A A 1…" at bounding box center [394, 28] width 496 height 17
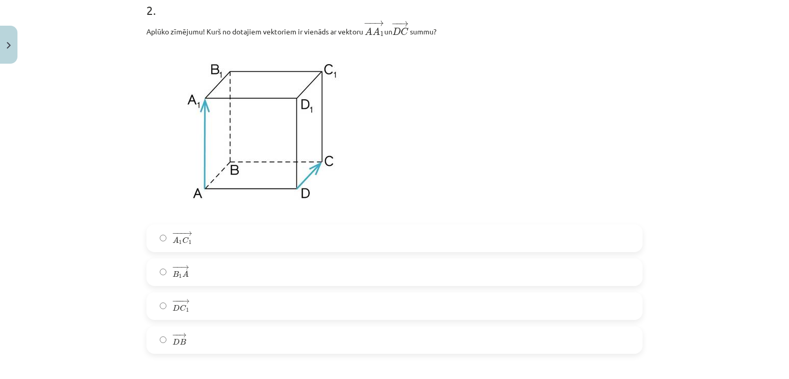
click at [402, 133] on p at bounding box center [394, 131] width 496 height 175
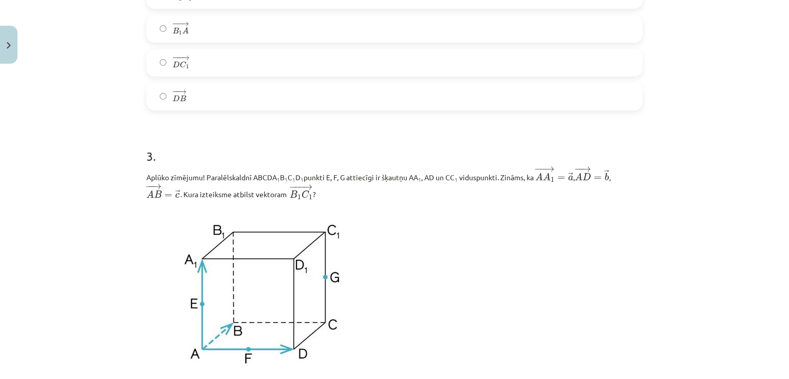
scroll to position [619, 0]
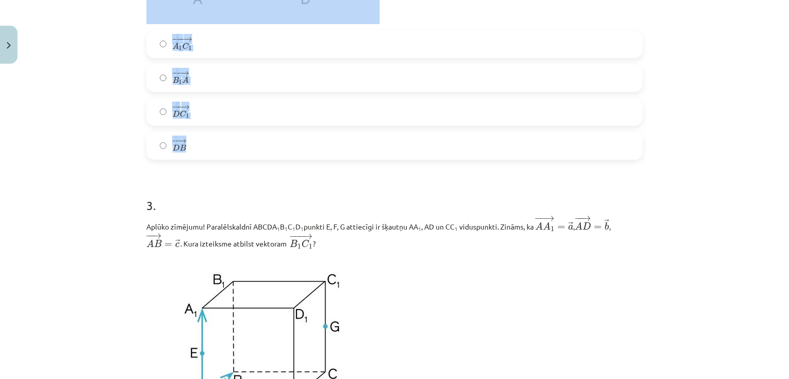
drag, startPoint x: 141, startPoint y: 31, endPoint x: 405, endPoint y: 133, distance: 282.5
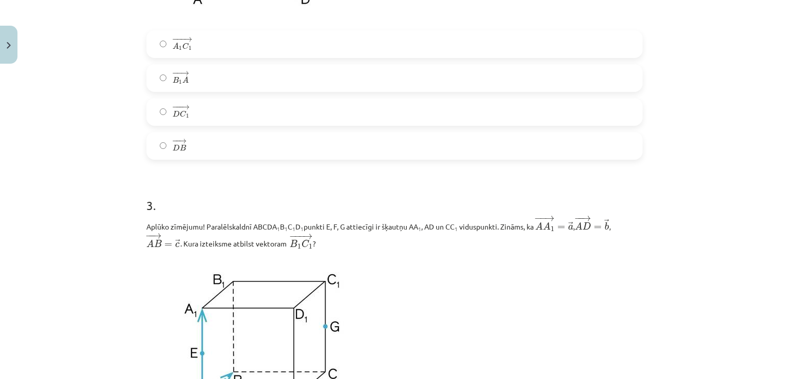
click at [281, 223] on p "Aplūko zīmējumu! Paralēlskaldnī ABCDA 1 B 1 C 1 D 1 punkti E, F, G attiecīgi ir…" at bounding box center [394, 232] width 496 height 34
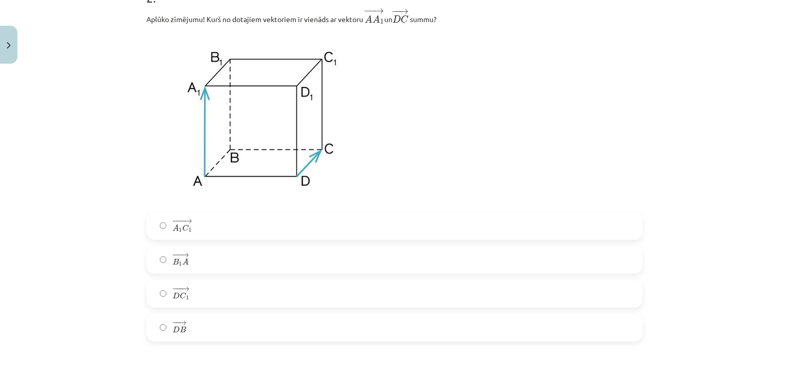
scroll to position [434, 0]
drag, startPoint x: 441, startPoint y: 170, endPoint x: 148, endPoint y: 94, distance: 302.8
click at [148, 94] on p at bounding box center [394, 121] width 496 height 175
click at [452, 121] on p at bounding box center [394, 121] width 496 height 175
click at [229, 301] on label "− −− → D C 1 D C 1 →" at bounding box center [394, 297] width 494 height 26
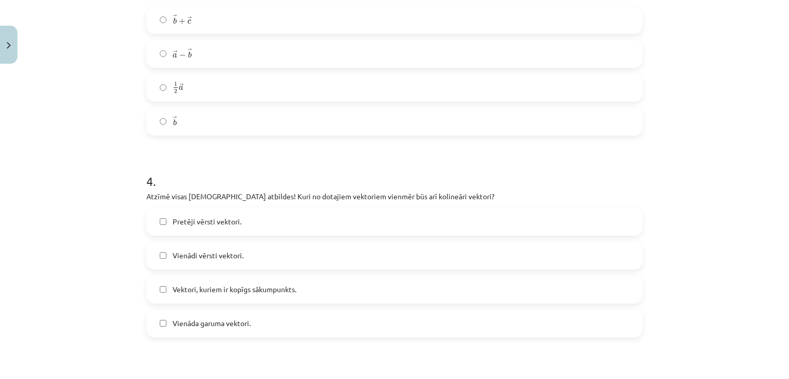
scroll to position [1079, 0]
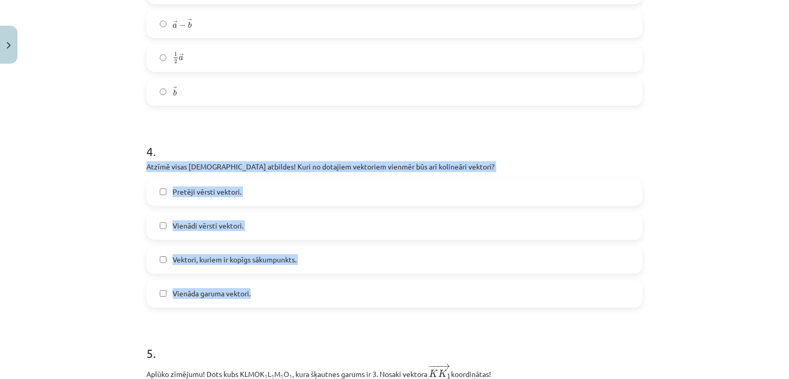
drag, startPoint x: 142, startPoint y: 168, endPoint x: 382, endPoint y: 282, distance: 266.4
click at [286, 191] on label "Pretēji vērsti vektori." at bounding box center [394, 192] width 494 height 26
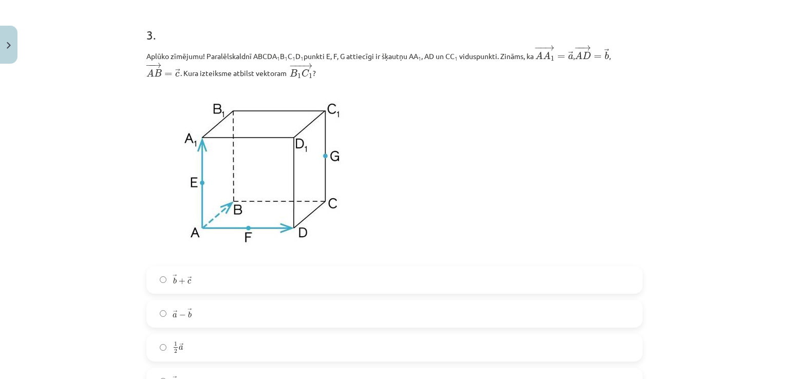
scroll to position [790, 0]
click at [413, 187] on p at bounding box center [394, 171] width 496 height 175
click at [178, 175] on img at bounding box center [262, 171] width 233 height 175
click at [236, 178] on img at bounding box center [262, 171] width 233 height 175
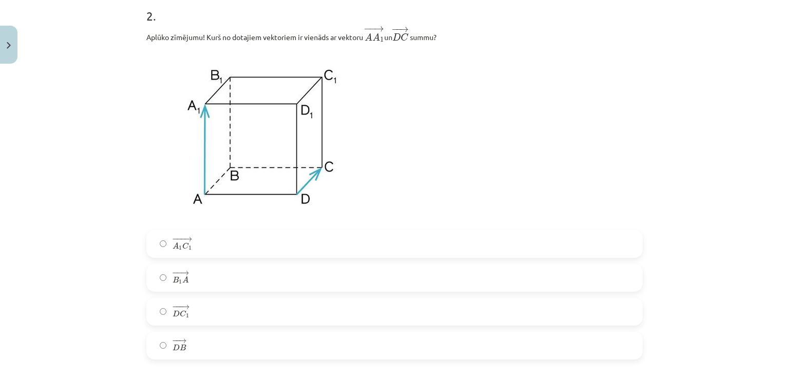
scroll to position [425, 0]
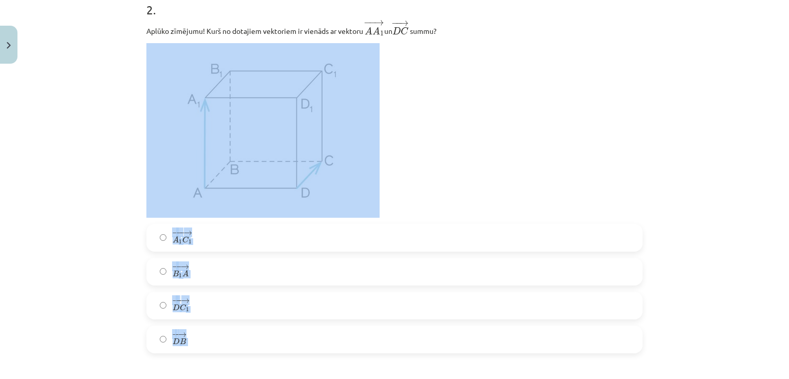
drag, startPoint x: 140, startPoint y: 52, endPoint x: 421, endPoint y: 176, distance: 307.1
click at [421, 176] on p at bounding box center [394, 130] width 496 height 175
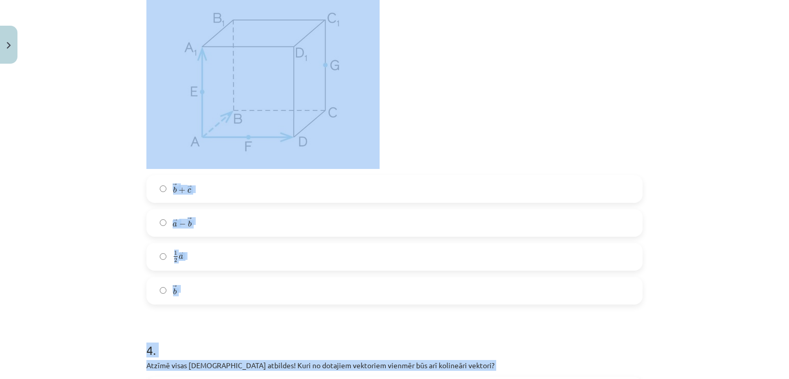
scroll to position [889, 0]
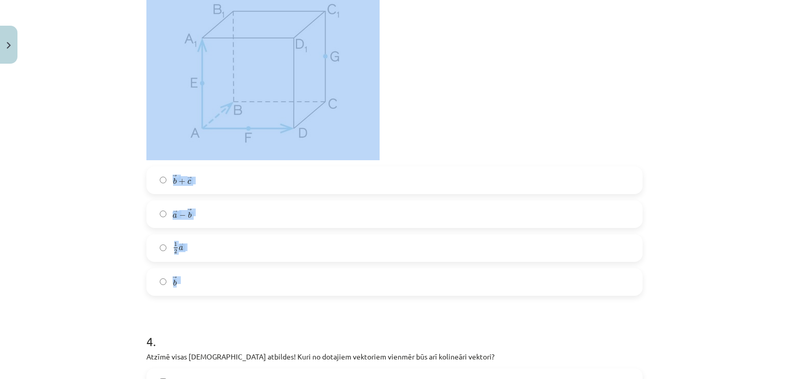
drag, startPoint x: 138, startPoint y: 5, endPoint x: 266, endPoint y: 287, distance: 310.4
click at [130, 208] on div "Mācību tēma: Matemātikas i - 10. klases 1. ieskaites mācību materiāls (a,b) #9 …" at bounding box center [394, 189] width 789 height 379
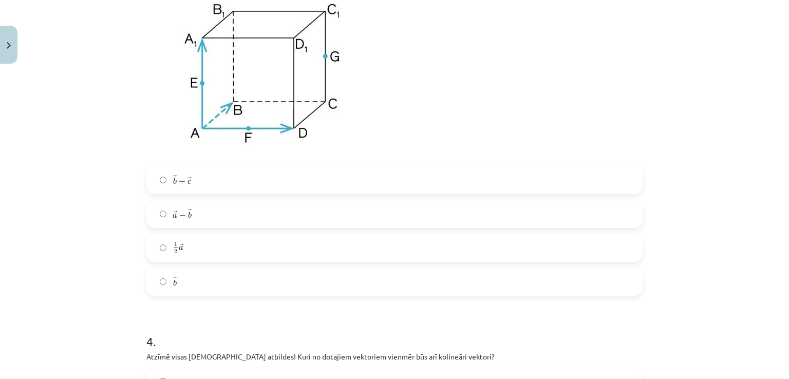
click at [218, 292] on label "→ b b →" at bounding box center [394, 282] width 494 height 26
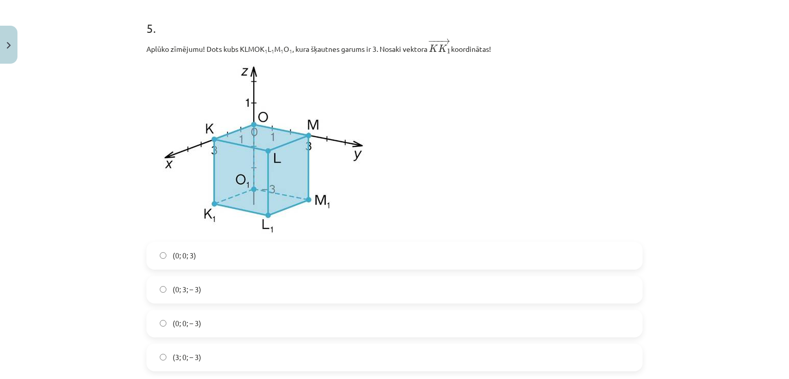
scroll to position [1406, 0]
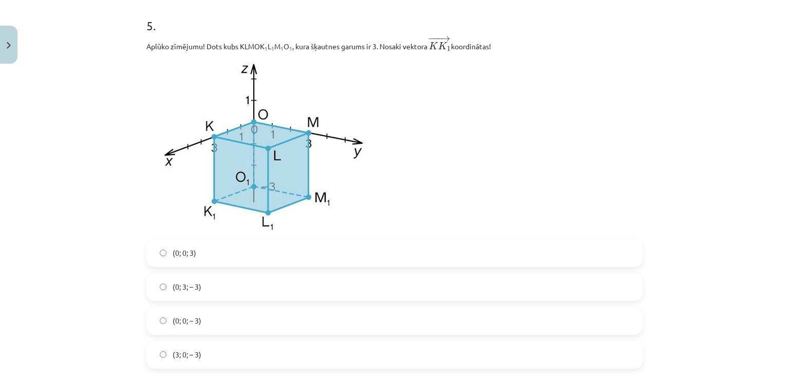
drag, startPoint x: 423, startPoint y: 171, endPoint x: 253, endPoint y: 140, distance: 172.3
click at [253, 140] on p at bounding box center [394, 146] width 496 height 175
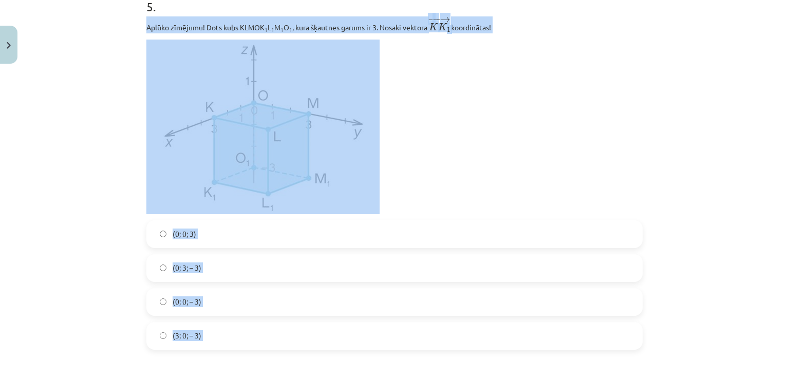
scroll to position [1480, 0]
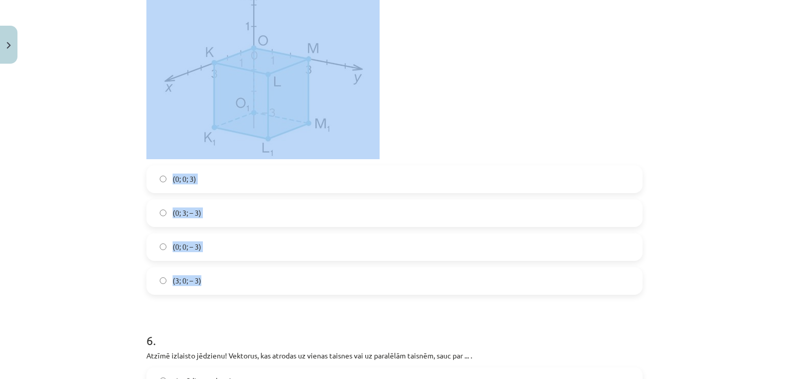
drag, startPoint x: 139, startPoint y: 46, endPoint x: 355, endPoint y: 295, distance: 330.1
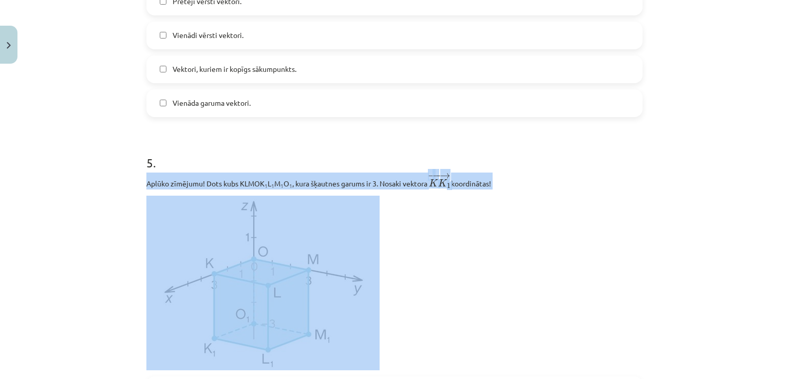
scroll to position [1268, 0]
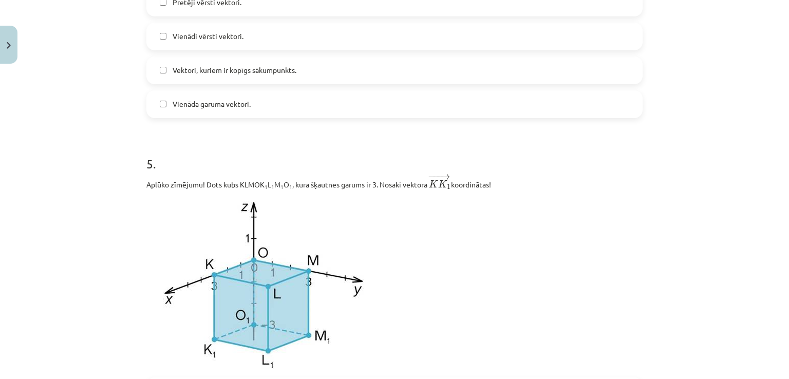
click at [121, 144] on div "Mācību tēma: Matemātikas i - 10. klases 1. ieskaites mācību materiāls (a,b) #9 …" at bounding box center [394, 189] width 789 height 379
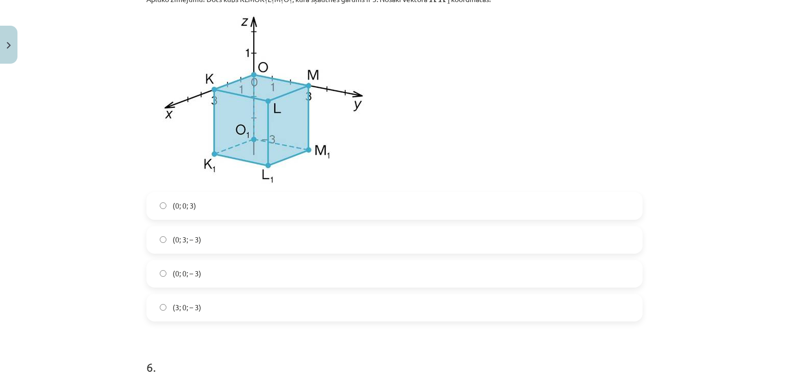
scroll to position [1453, 0]
click at [213, 213] on label "(0; 0; 3)" at bounding box center [394, 207] width 494 height 26
click at [205, 287] on label "(0; 0; – 3)" at bounding box center [394, 274] width 494 height 26
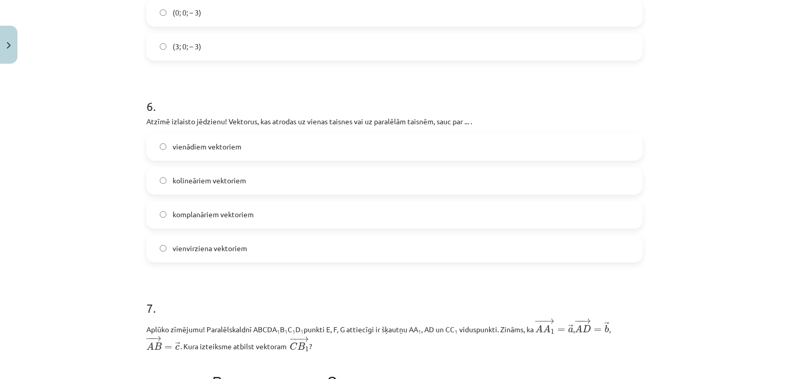
scroll to position [1733, 0]
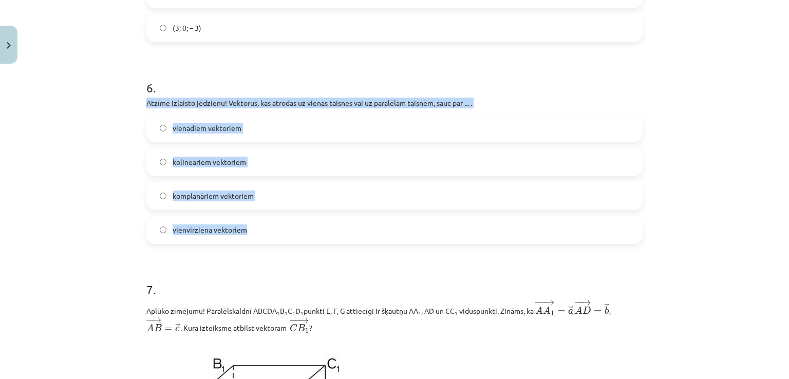
drag, startPoint x: 141, startPoint y: 105, endPoint x: 290, endPoint y: 239, distance: 200.0
click at [266, 167] on label "kolineāriem vektoriem" at bounding box center [394, 162] width 494 height 26
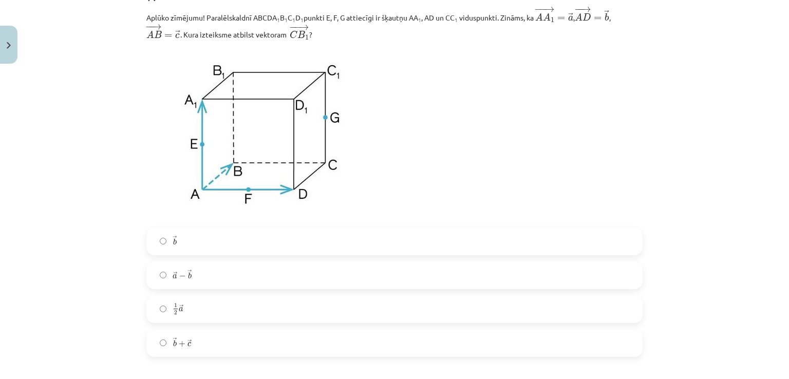
scroll to position [2024, 0]
drag, startPoint x: 382, startPoint y: 190, endPoint x: 148, endPoint y: 132, distance: 241.7
click at [148, 132] on p at bounding box center [394, 135] width 496 height 175
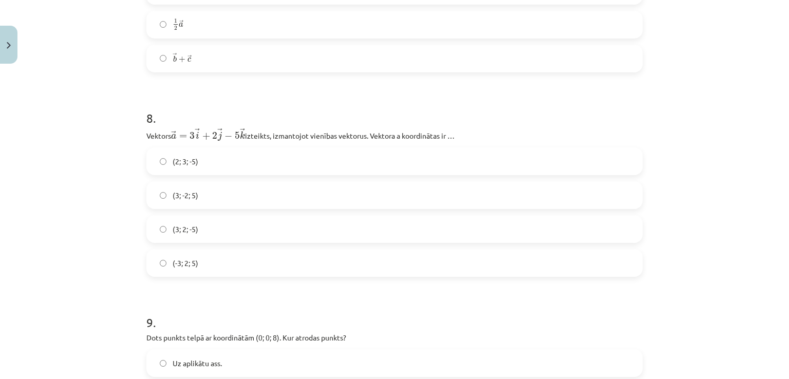
scroll to position [2279, 0]
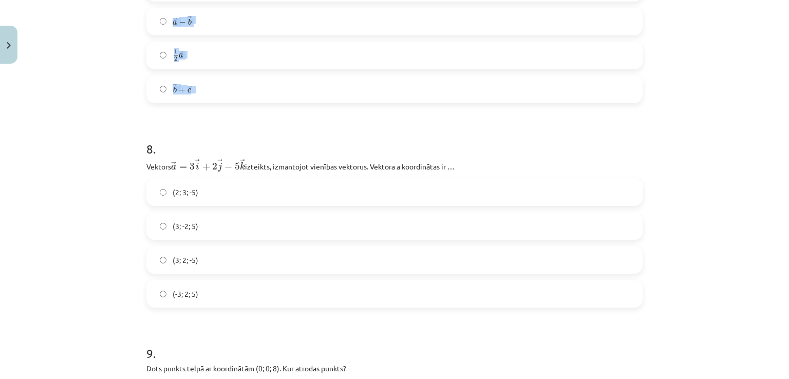
drag, startPoint x: 135, startPoint y: 25, endPoint x: 204, endPoint y: 87, distance: 93.1
click at [204, 87] on div "Mācību tēma: Matemātikas i - 10. klases 1. ieskaites mācību materiāls (a,b) #9 …" at bounding box center [394, 189] width 789 height 379
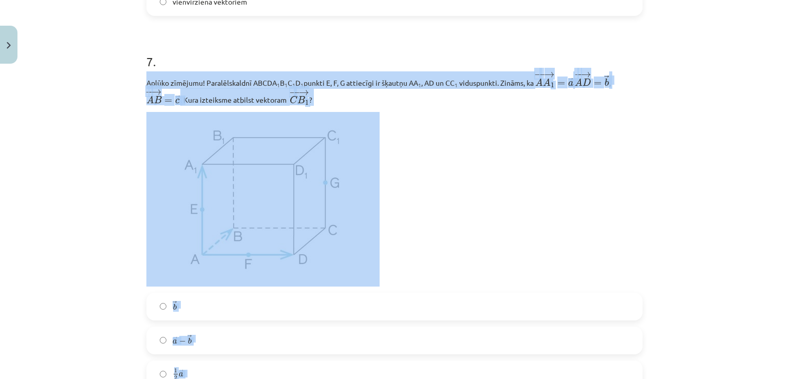
scroll to position [1954, 0]
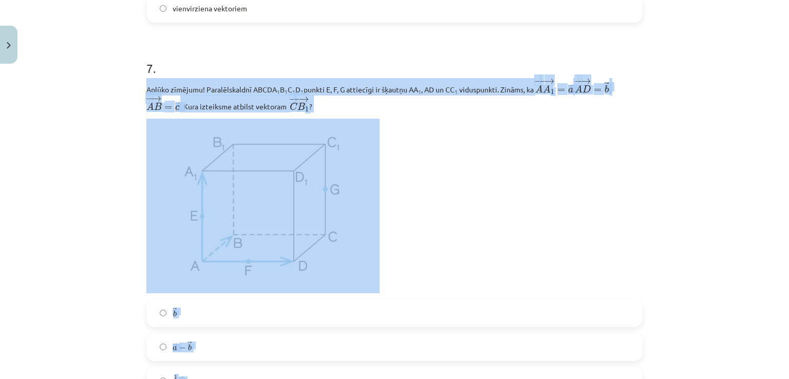
click at [537, 222] on p at bounding box center [394, 206] width 496 height 175
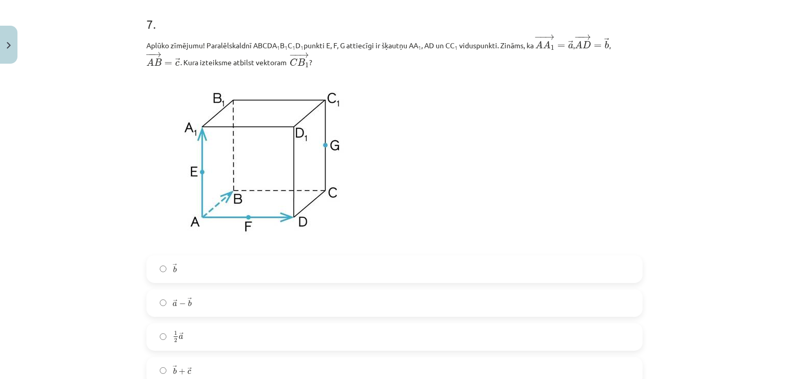
scroll to position [1999, 0]
click at [308, 303] on label "→ a − → b a → − b →" at bounding box center [394, 302] width 494 height 26
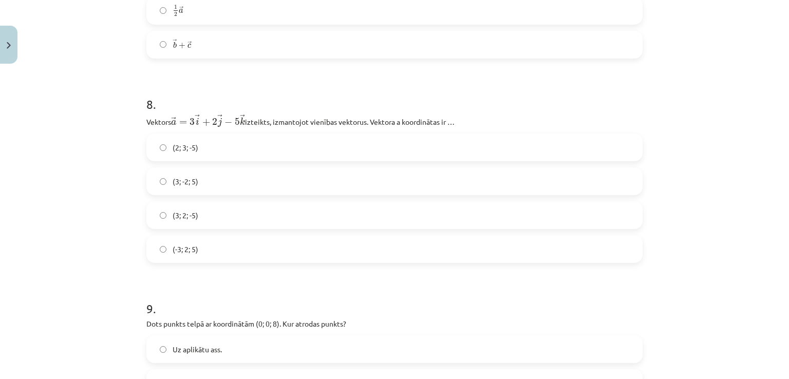
scroll to position [2324, 0]
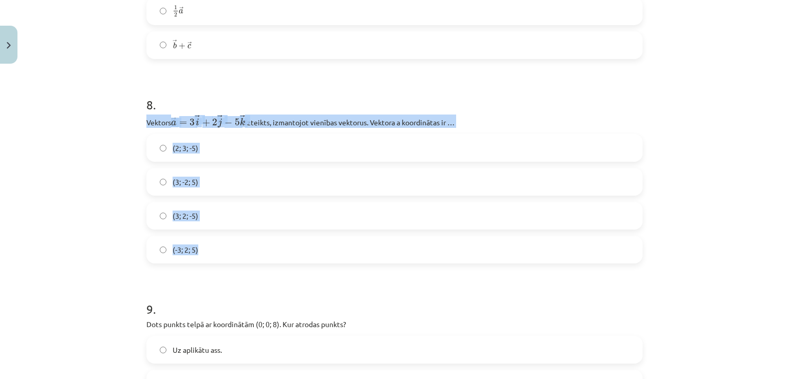
drag, startPoint x: 140, startPoint y: 126, endPoint x: 322, endPoint y: 250, distance: 220.4
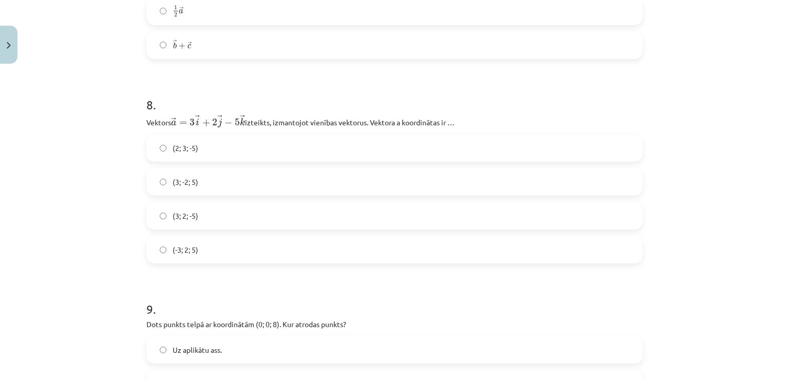
click at [227, 226] on label "(3; 2; -5)" at bounding box center [394, 216] width 494 height 26
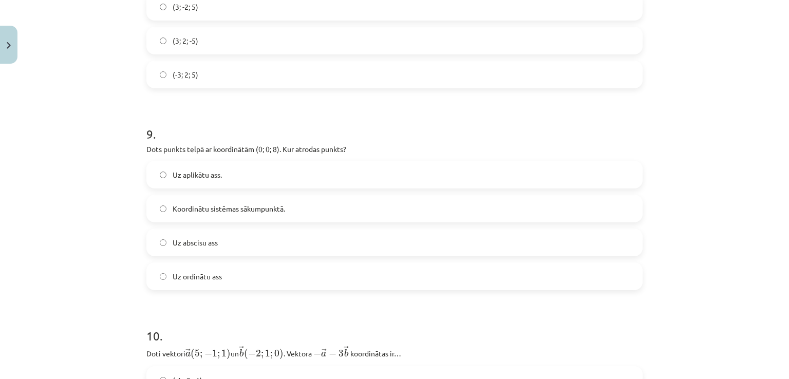
scroll to position [2499, 0]
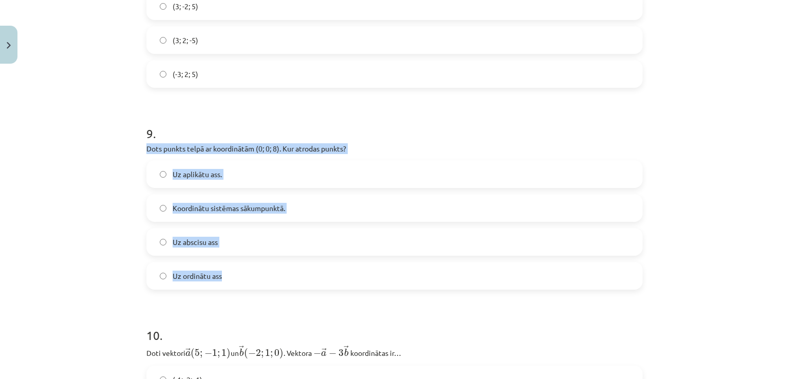
drag, startPoint x: 142, startPoint y: 152, endPoint x: 305, endPoint y: 276, distance: 204.8
click at [305, 276] on div "9 . Dots punkts telpā ar koordinātām (0; 0; 8). Kur atrodas punkts? Uz aplikātu…" at bounding box center [394, 198] width 496 height 181
click at [240, 177] on label "Uz aplikātu ass." at bounding box center [394, 174] width 494 height 26
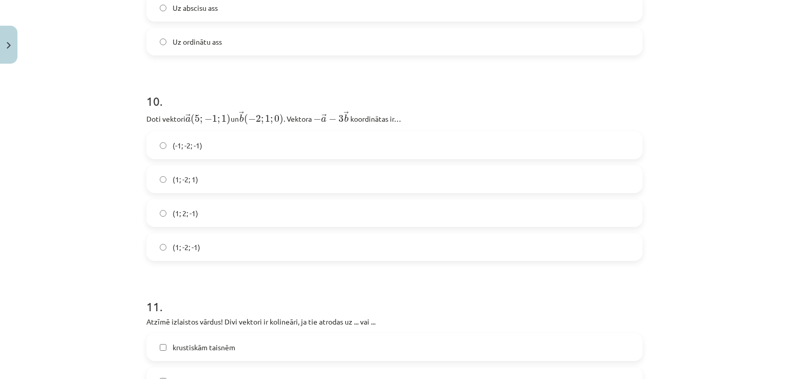
scroll to position [2731, 0]
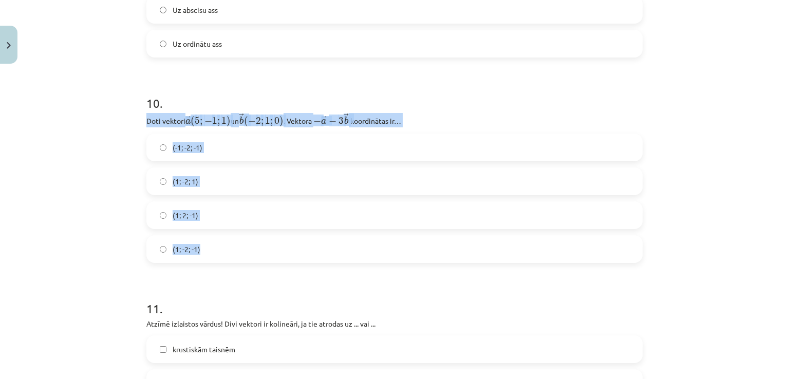
drag, startPoint x: 143, startPoint y: 126, endPoint x: 300, endPoint y: 254, distance: 202.6
click at [300, 254] on div "10 . Doti vektori ﻿ → a ( 5 ; − 1 ; 1 ) a → ( 5 ; − 1 ; 1 ) un ﻿ → b ( − 2 ; 1 …" at bounding box center [394, 170] width 496 height 185
click at [300, 254] on label "(1; -2; -1)" at bounding box center [394, 249] width 494 height 26
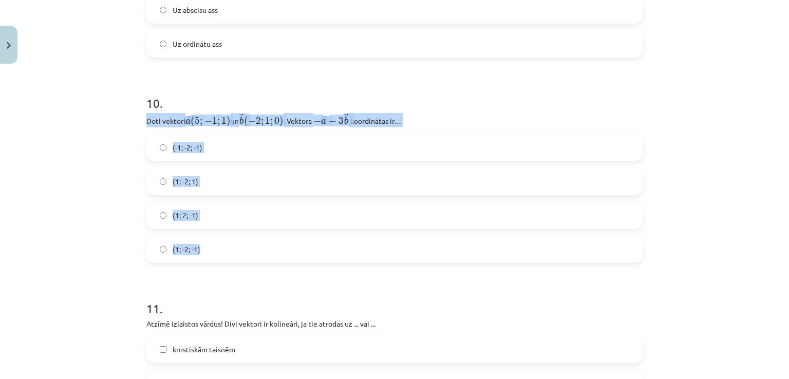
drag, startPoint x: 138, startPoint y: 117, endPoint x: 233, endPoint y: 259, distance: 171.7
click at [246, 157] on label "(-1; -2; -1)" at bounding box center [394, 148] width 494 height 26
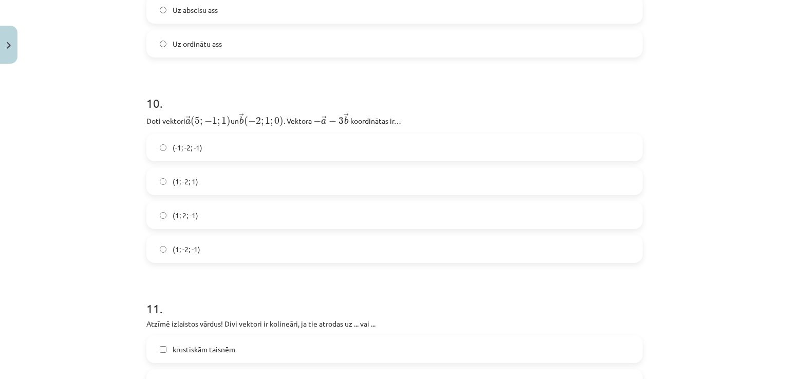
click at [235, 257] on label "(1; -2; -1)" at bounding box center [394, 249] width 494 height 26
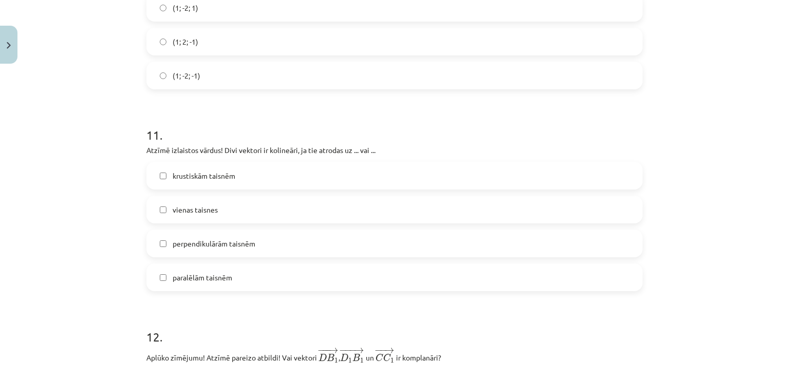
scroll to position [2906, 0]
click at [243, 284] on label "paralēlām taisnēm" at bounding box center [394, 276] width 494 height 26
click at [235, 219] on label "vienas taisnes" at bounding box center [394, 209] width 494 height 26
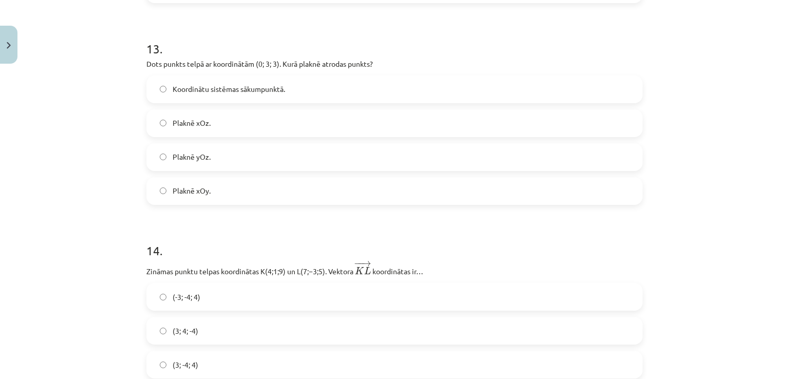
scroll to position [3547, 0]
click at [389, 163] on label "Plaknē yOz." at bounding box center [394, 157] width 494 height 26
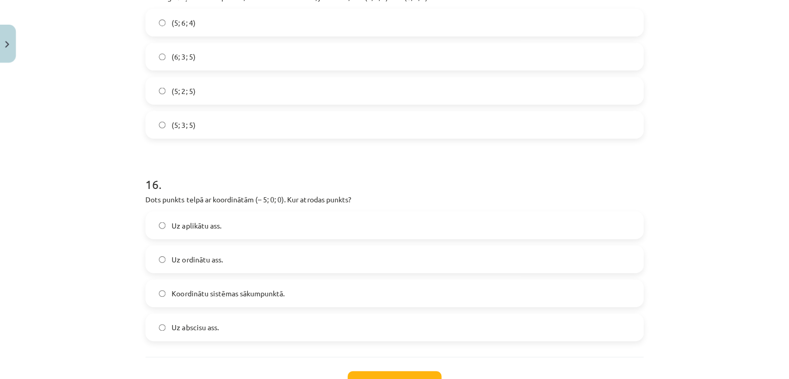
scroll to position [0, 0]
click at [281, 322] on label "Uz abscisu ass." at bounding box center [394, 327] width 494 height 26
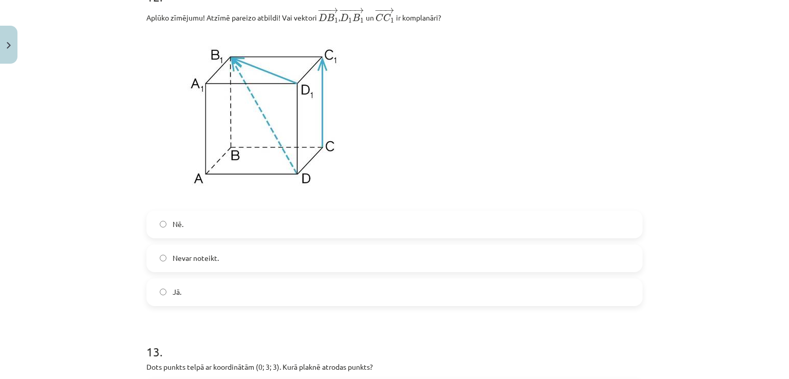
scroll to position [3244, 0]
click at [294, 235] on label "Nē." at bounding box center [394, 225] width 494 height 26
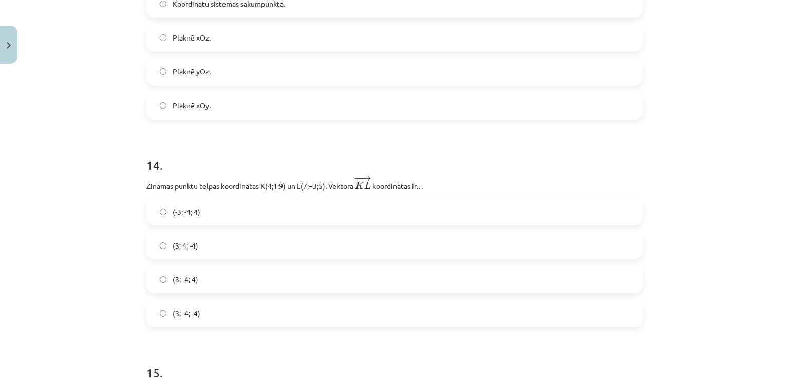
scroll to position [3638, 0]
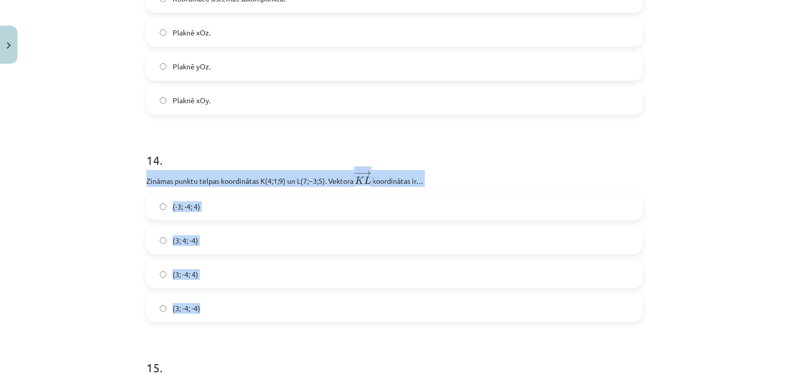
drag, startPoint x: 129, startPoint y: 189, endPoint x: 330, endPoint y: 316, distance: 237.0
click at [330, 316] on div "Mācību tēma: Matemātikas i - 10. klases 1. ieskaites mācību materiāls (a,b) #9 …" at bounding box center [394, 189] width 789 height 379
click at [230, 307] on label "(3; -4; -4)" at bounding box center [394, 308] width 494 height 26
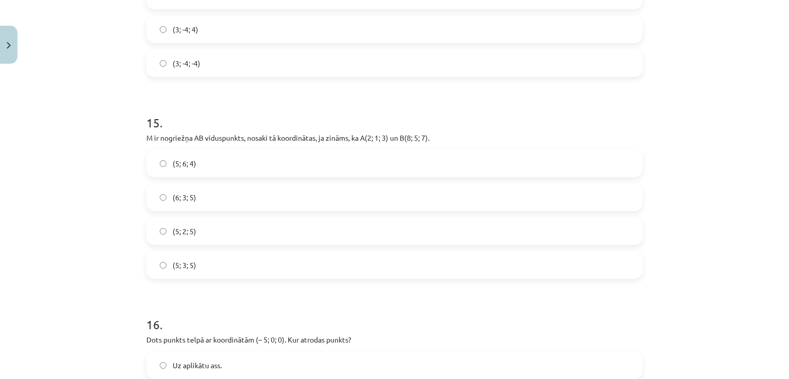
scroll to position [3883, 0]
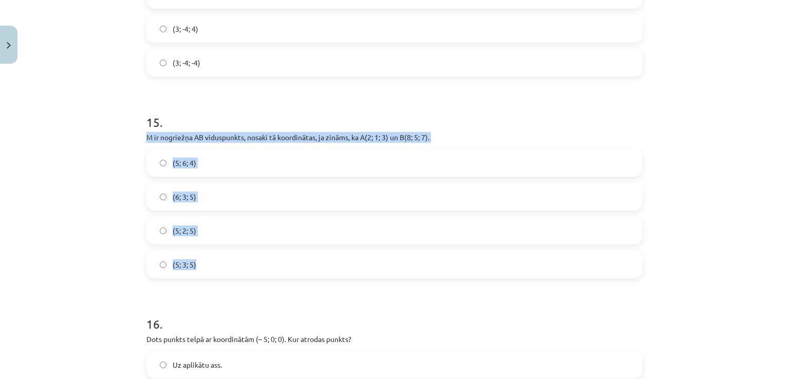
drag, startPoint x: 140, startPoint y: 142, endPoint x: 274, endPoint y: 259, distance: 177.6
click at [263, 272] on label "(5; 3; 5)" at bounding box center [394, 265] width 494 height 26
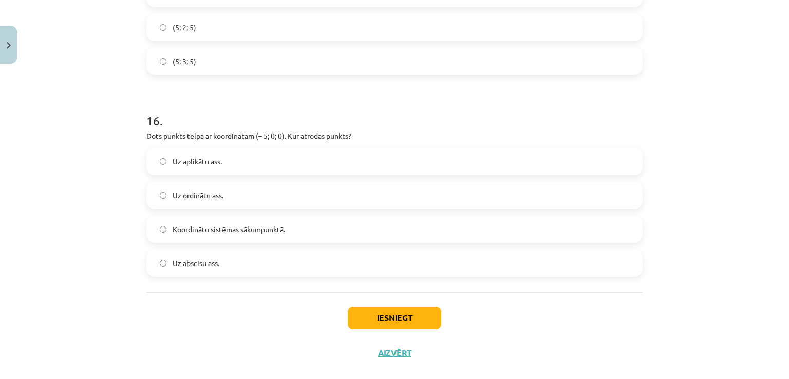
scroll to position [4086, 0]
click at [401, 329] on button "Iesniegt" at bounding box center [394, 318] width 93 height 23
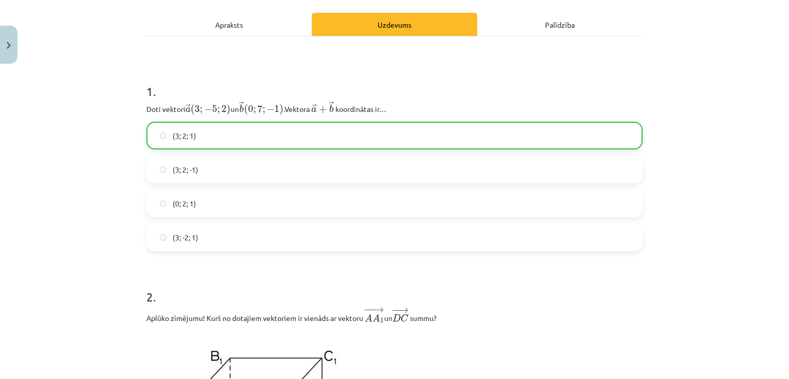
scroll to position [0, 0]
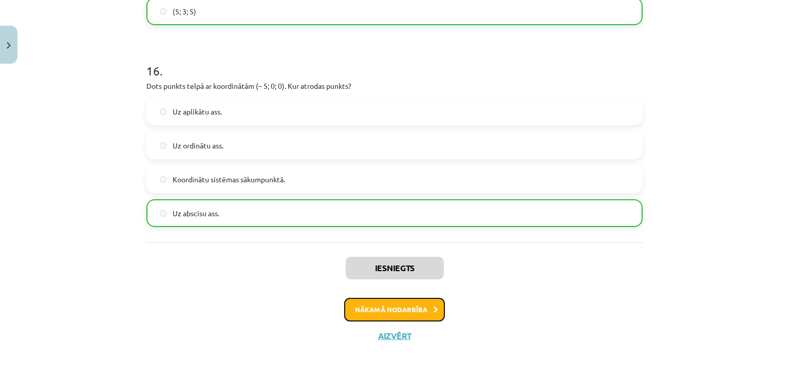
click at [406, 320] on button "Nākamā nodarbība" at bounding box center [394, 310] width 101 height 24
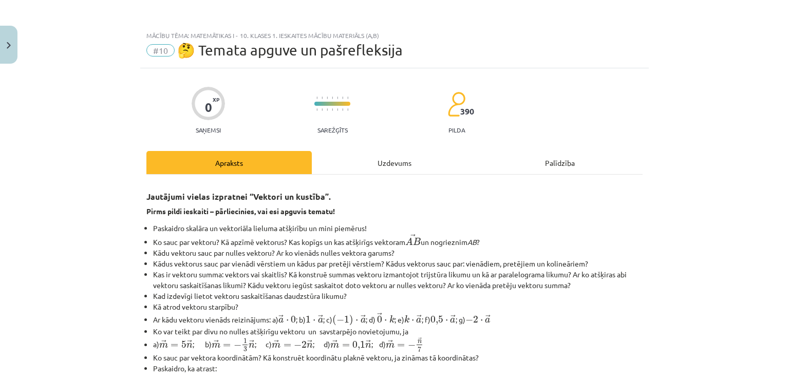
click at [377, 161] on div "Uzdevums" at bounding box center [394, 162] width 165 height 23
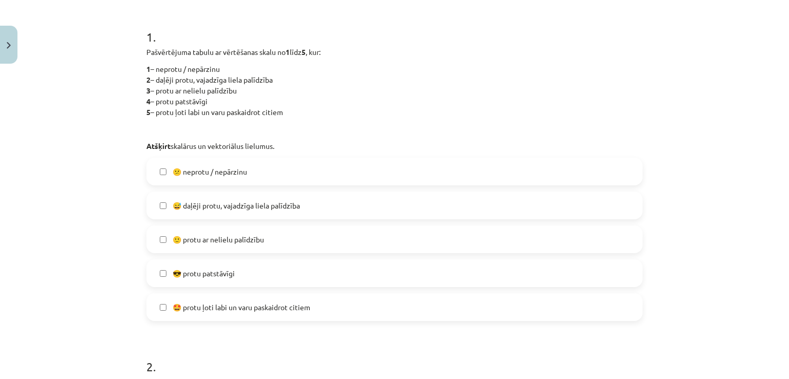
scroll to position [193, 0]
click at [287, 269] on label "😎 protu patstāvīgi" at bounding box center [394, 273] width 494 height 26
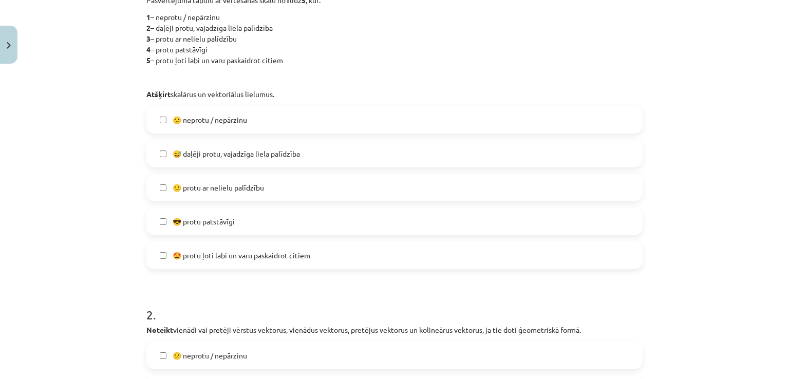
scroll to position [236, 0]
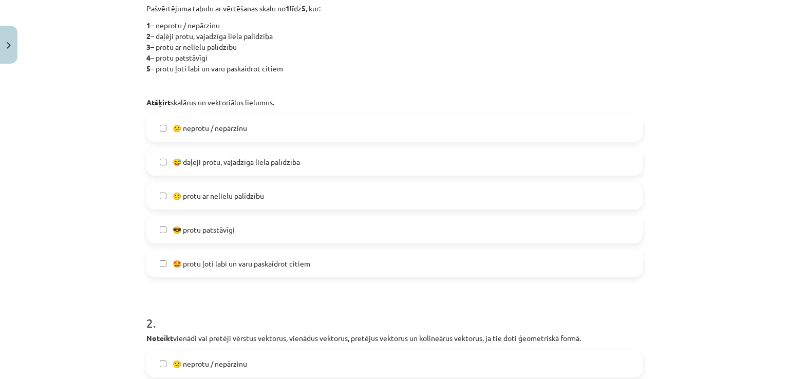
click at [285, 266] on span "🤩 protu ļoti labi un varu paskaidrot citiem" at bounding box center [241, 263] width 138 height 11
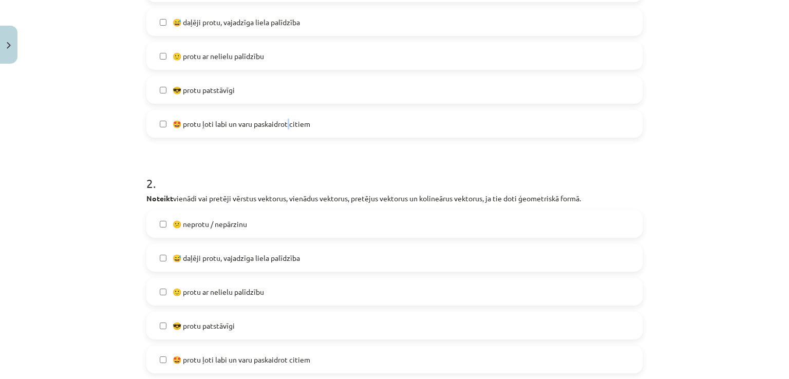
scroll to position [392, 0]
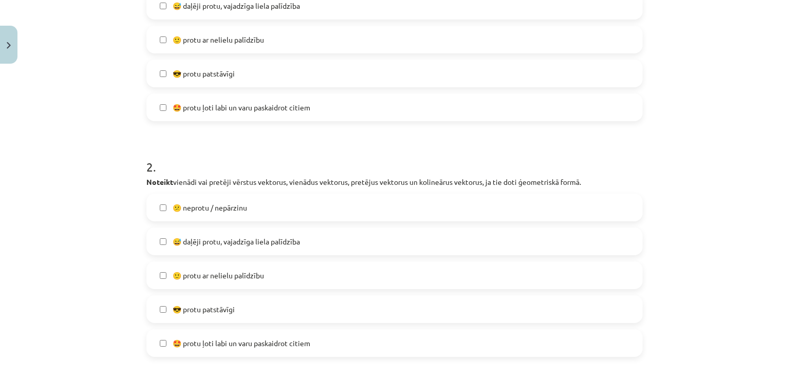
click at [305, 310] on label "😎 protu patstāvīgi" at bounding box center [394, 309] width 494 height 26
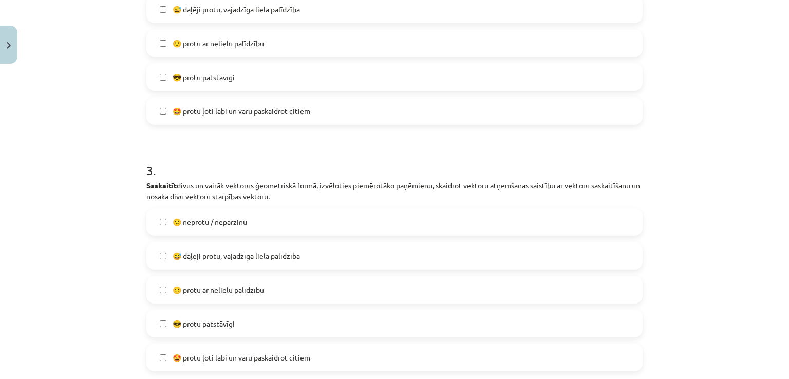
scroll to position [624, 0]
click at [303, 283] on label "🙂 protu ar nelielu palīdzību" at bounding box center [394, 290] width 494 height 26
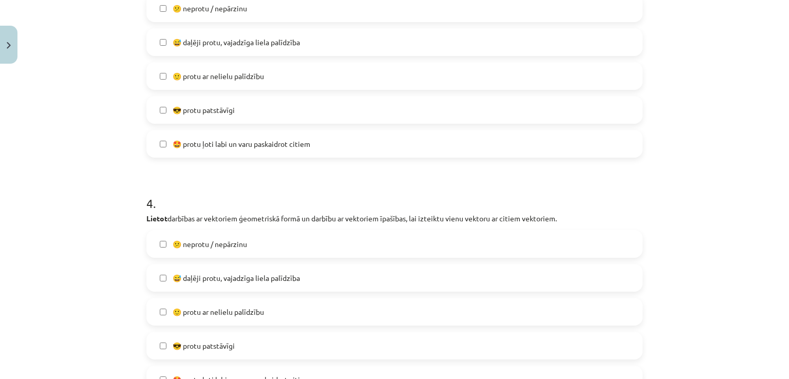
scroll to position [837, 0]
click at [483, 271] on label "😅 daļēji protu, vajadzīga liela palīdzība" at bounding box center [394, 278] width 494 height 26
click at [386, 315] on label "🙂 protu ar nelielu palīdzību" at bounding box center [394, 313] width 494 height 26
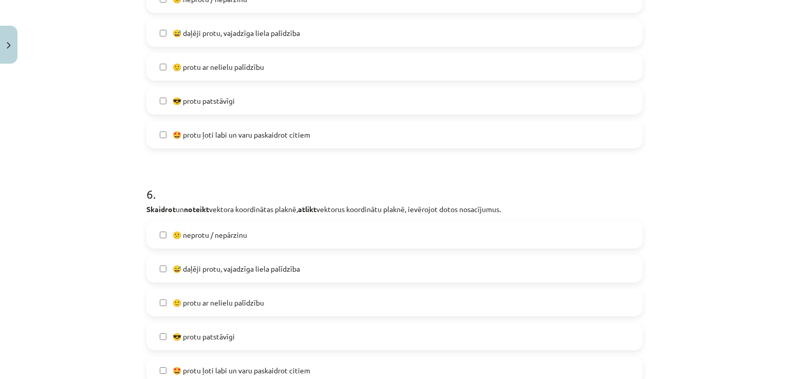
scroll to position [1319, 0]
click at [271, 302] on label "🙂 protu ar nelielu palīdzību" at bounding box center [394, 302] width 494 height 26
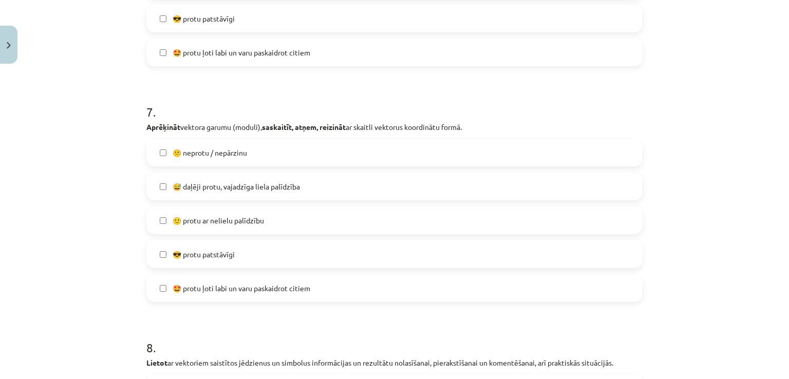
scroll to position [1637, 0]
click at [267, 196] on label "😅 daļēji protu, vajadzīga liela palīdzība" at bounding box center [394, 186] width 494 height 26
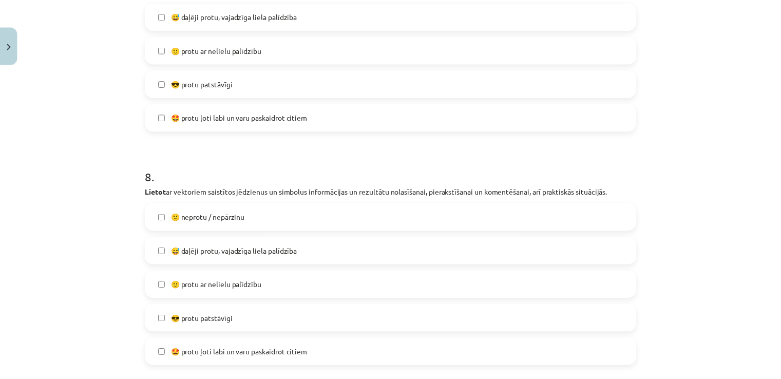
scroll to position [1846, 0]
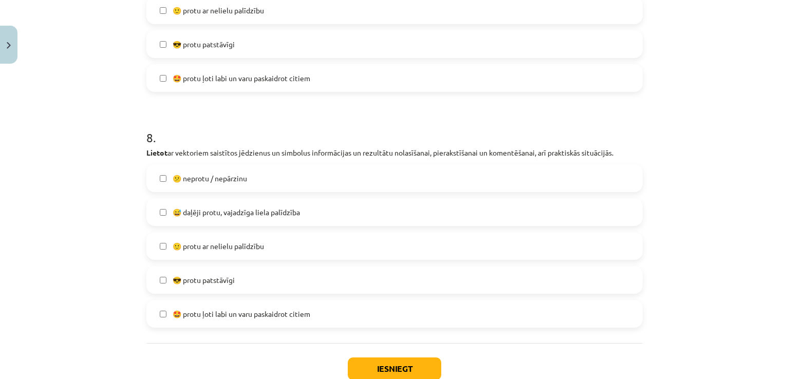
click at [256, 253] on label "🙂 protu ar nelielu palīdzību" at bounding box center [394, 246] width 494 height 26
click at [394, 365] on button "Iesniegt" at bounding box center [394, 368] width 93 height 23
click at [635, 125] on h1 "8 ." at bounding box center [394, 128] width 496 height 32
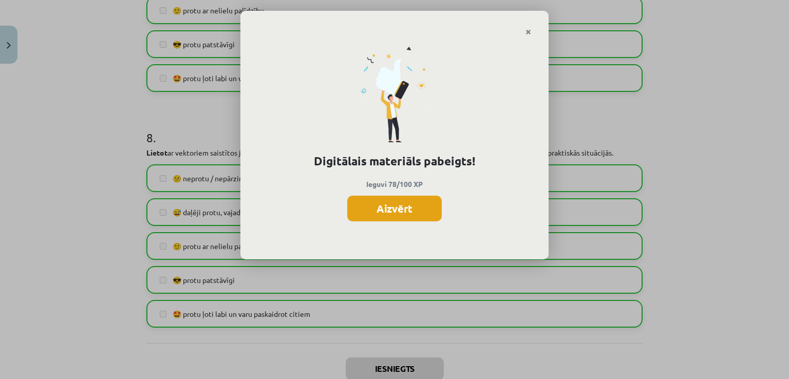
click at [419, 203] on button "Aizvērt" at bounding box center [394, 209] width 94 height 26
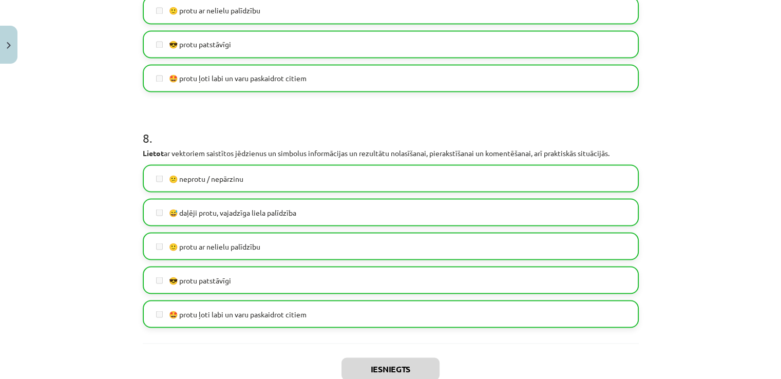
scroll to position [1914, 0]
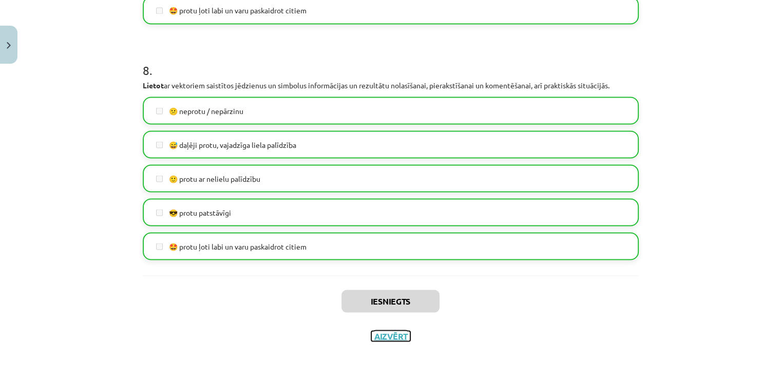
click at [379, 333] on button "Aizvērt" at bounding box center [390, 336] width 39 height 10
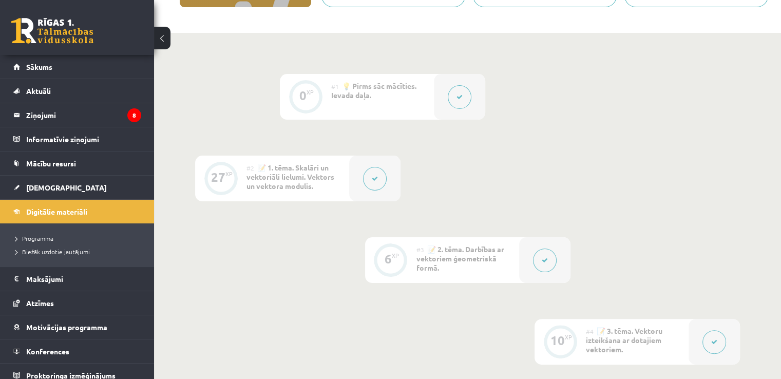
scroll to position [0, 0]
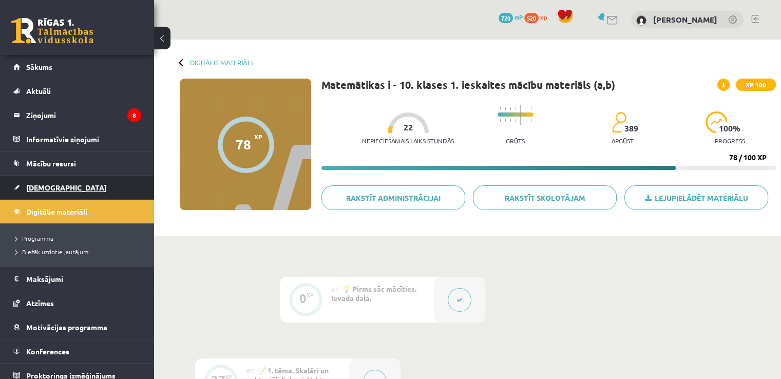
click at [37, 183] on span "[DEMOGRAPHIC_DATA]" at bounding box center [66, 187] width 81 height 9
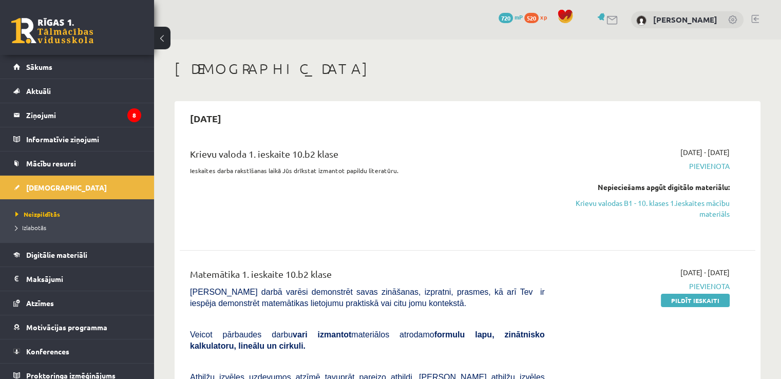
click at [596, 69] on h1 "[DEMOGRAPHIC_DATA]" at bounding box center [468, 68] width 586 height 17
